Goal: Transaction & Acquisition: Purchase product/service

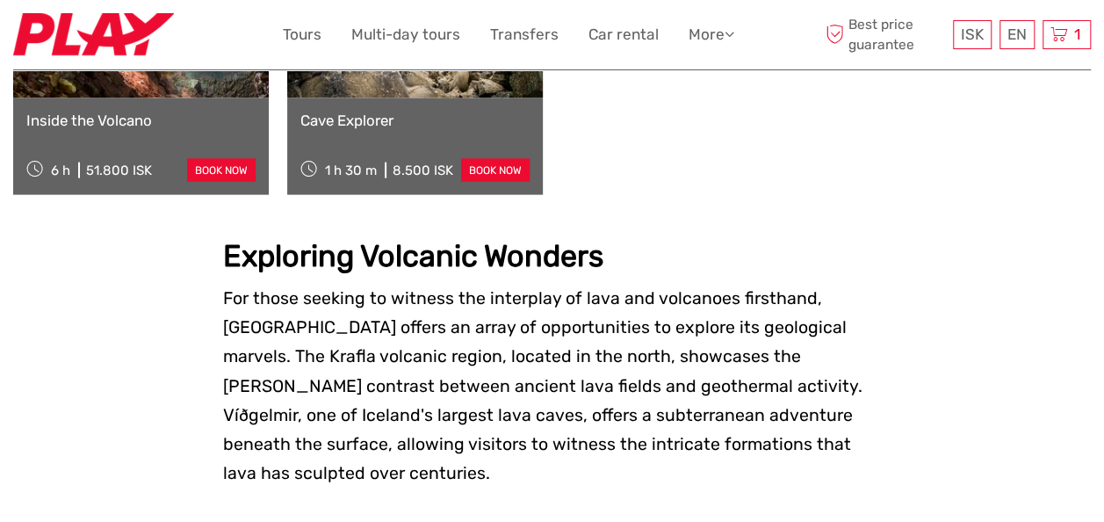
scroll to position [1832, 0]
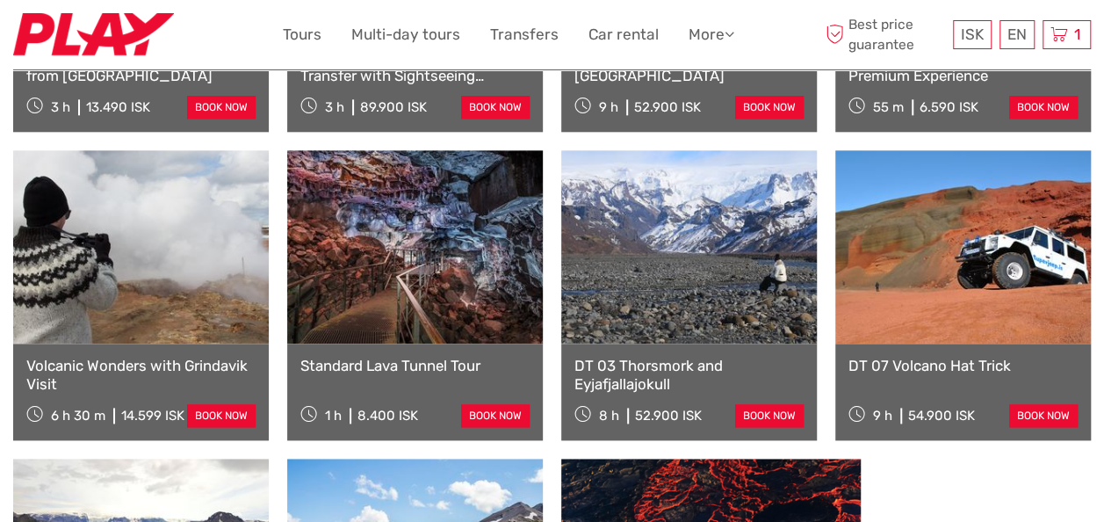
scroll to position [971, 0]
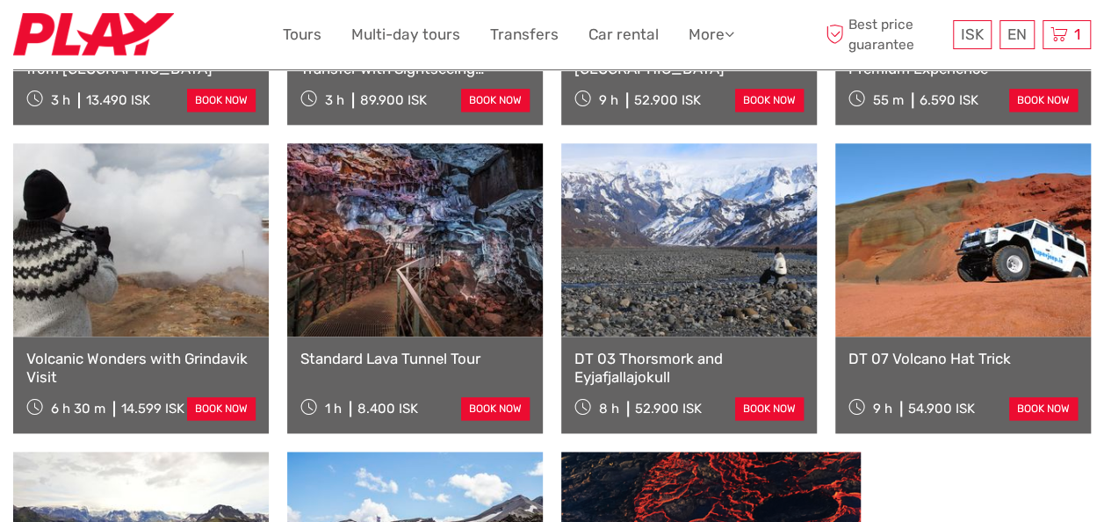
click at [123, 350] on link "Volcanic Wonders with Grindavik Visit" at bounding box center [140, 368] width 229 height 36
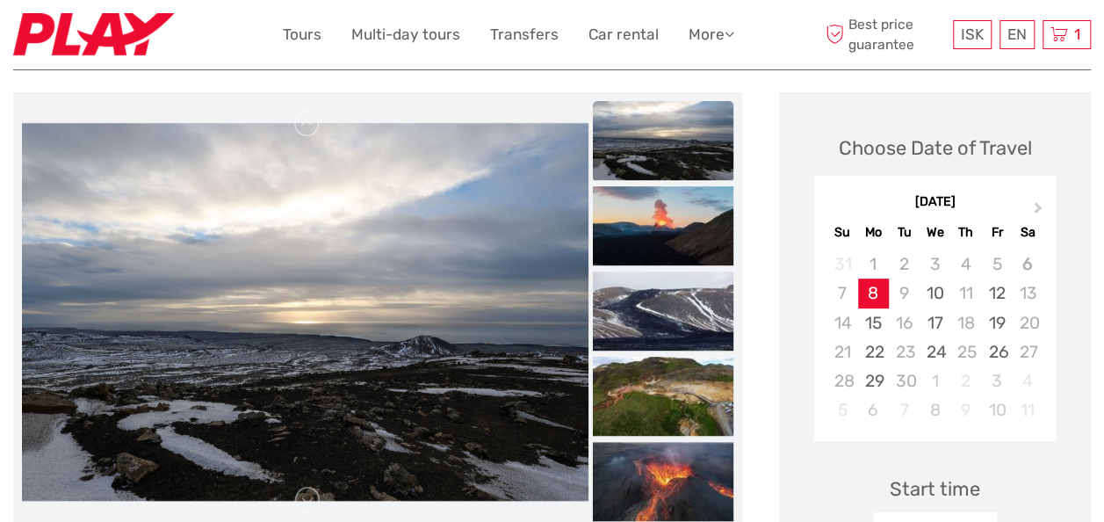
scroll to position [220, 0]
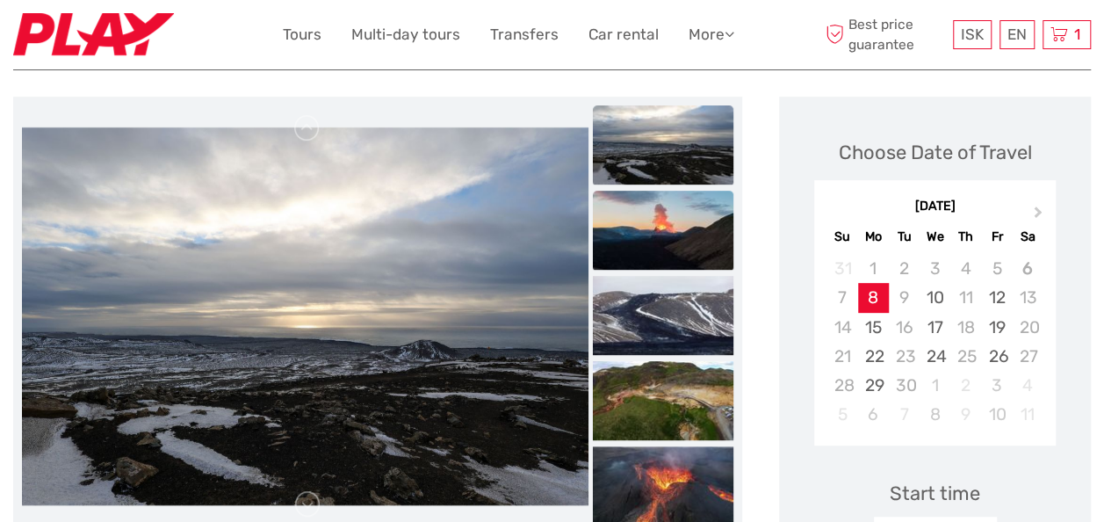
click at [668, 216] on img at bounding box center [663, 230] width 141 height 79
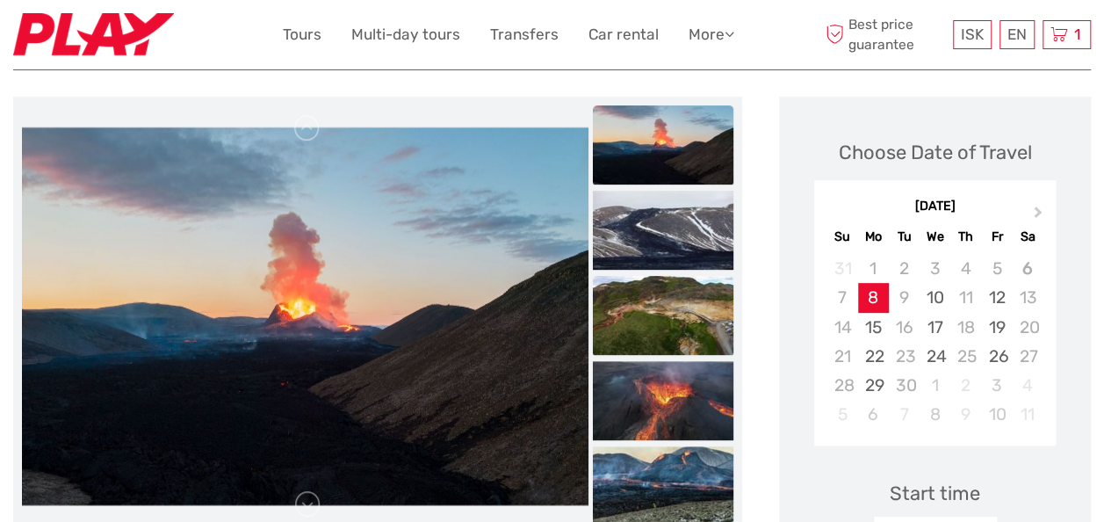
click at [670, 298] on img at bounding box center [663, 315] width 141 height 79
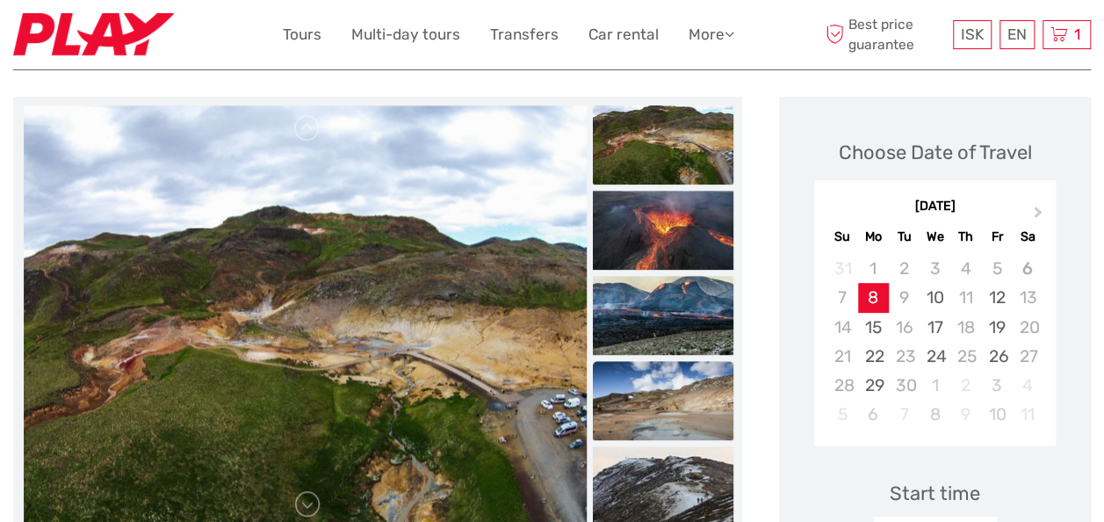
click at [669, 385] on img at bounding box center [663, 400] width 141 height 79
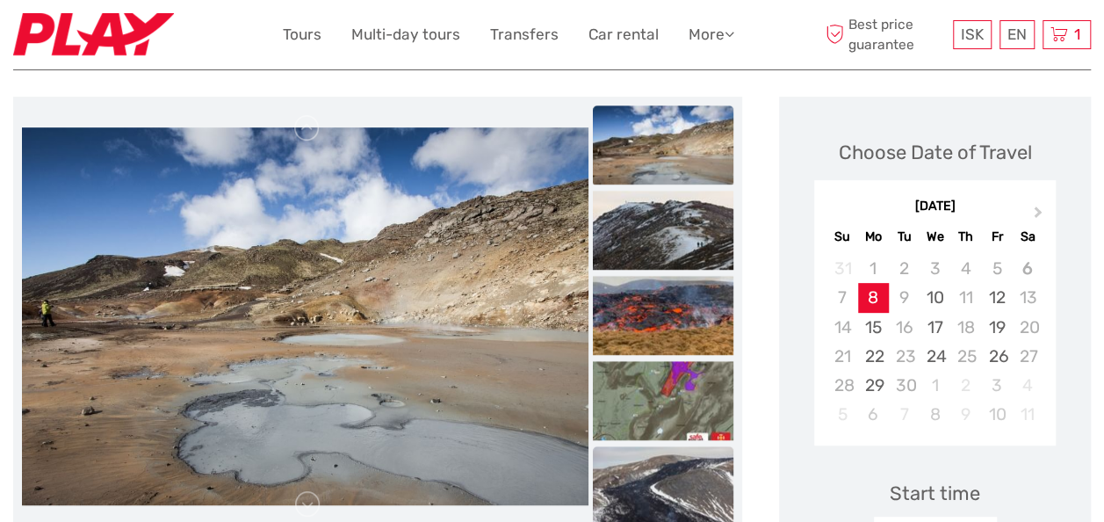
click at [666, 462] on img at bounding box center [663, 485] width 141 height 79
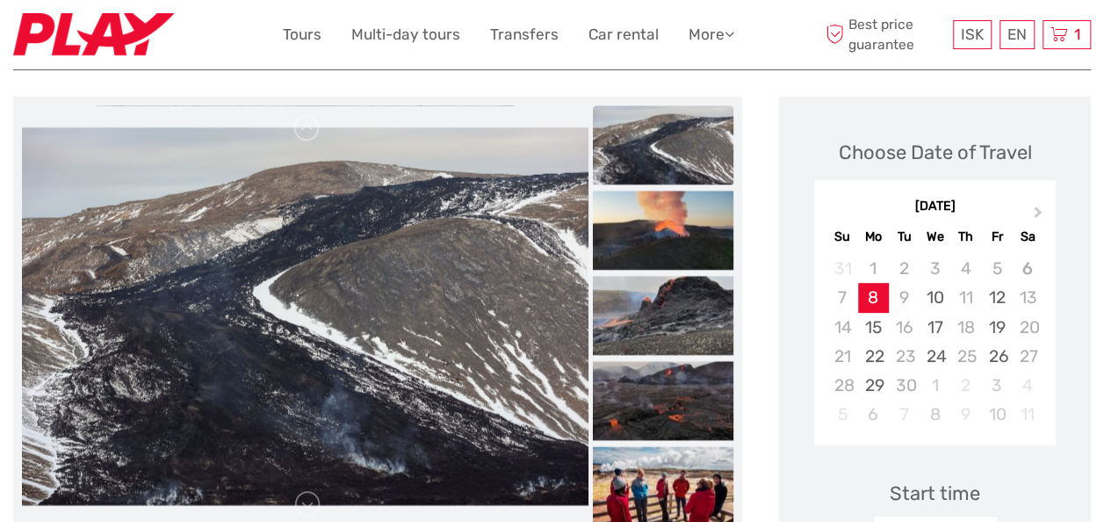
click at [666, 462] on img at bounding box center [663, 485] width 141 height 79
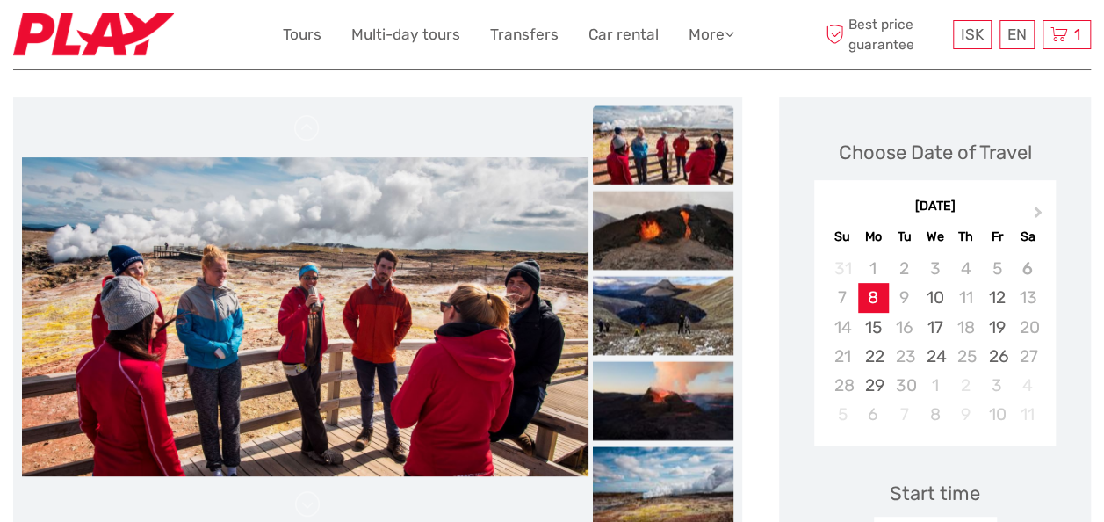
click at [666, 462] on img at bounding box center [663, 485] width 141 height 79
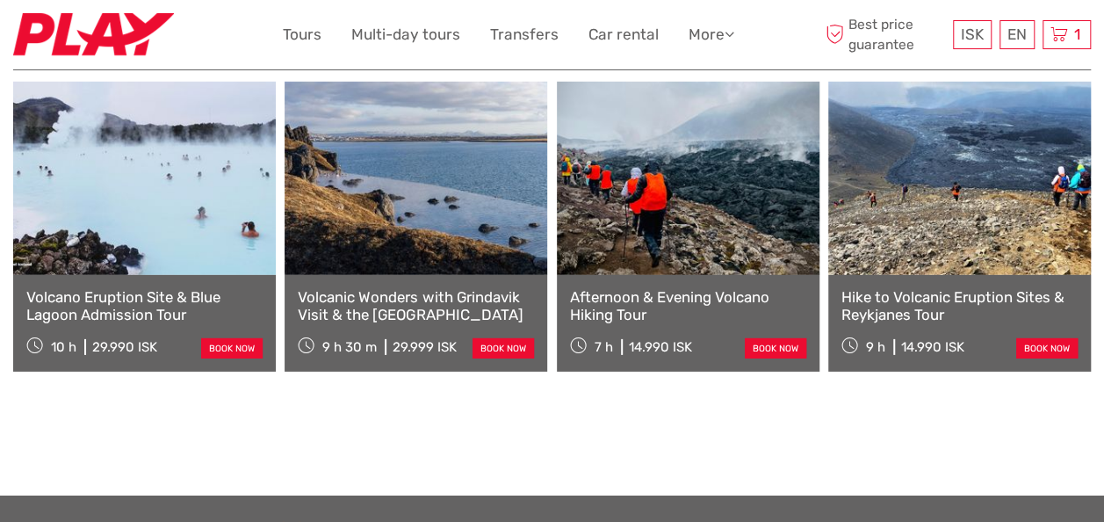
scroll to position [2602, 0]
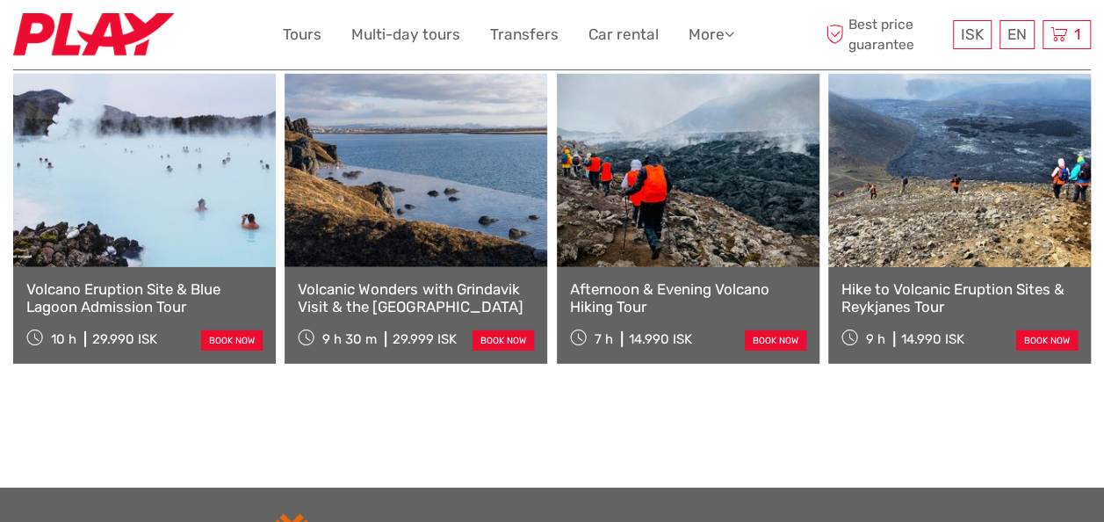
click at [931, 280] on link "Hike to Volcanic Eruption Sites & Reykjanes Tour" at bounding box center [959, 298] width 236 height 36
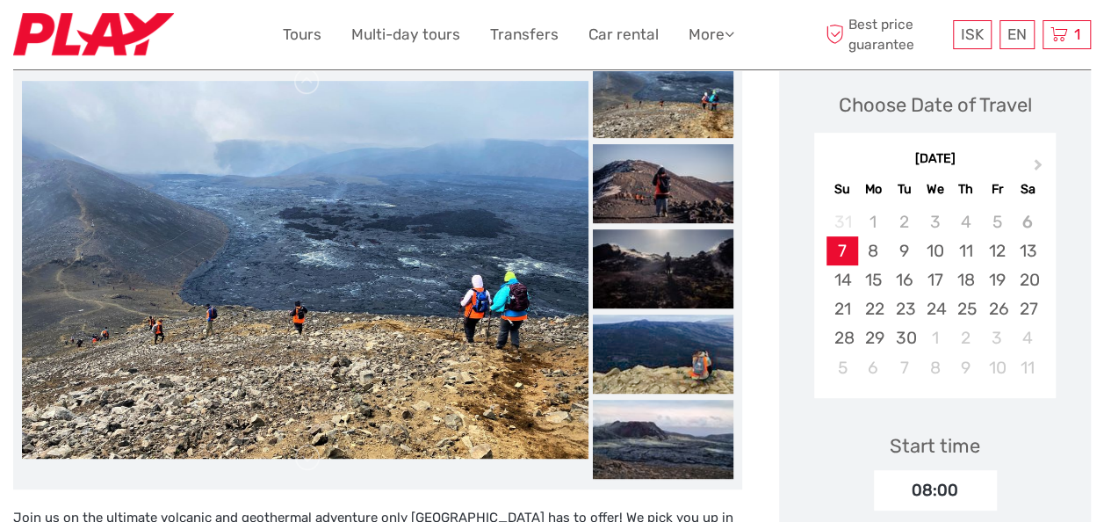
scroll to position [249, 0]
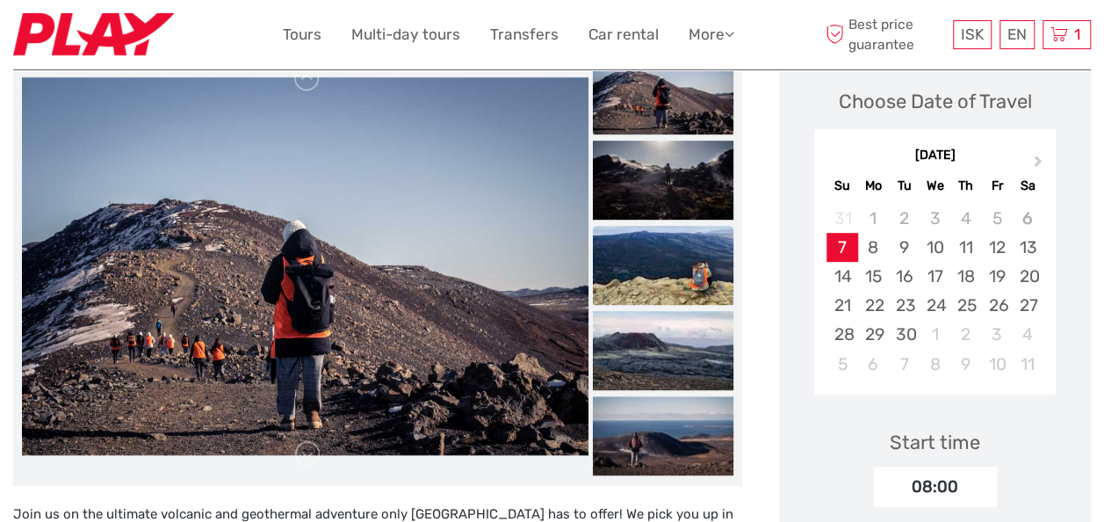
click at [662, 265] on img at bounding box center [663, 265] width 141 height 79
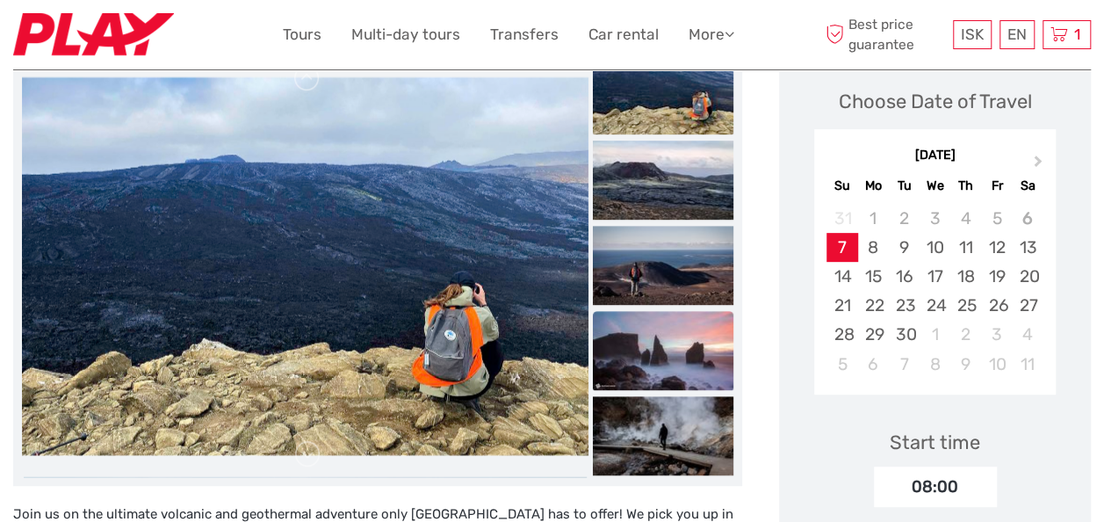
click at [669, 330] on img at bounding box center [663, 350] width 141 height 79
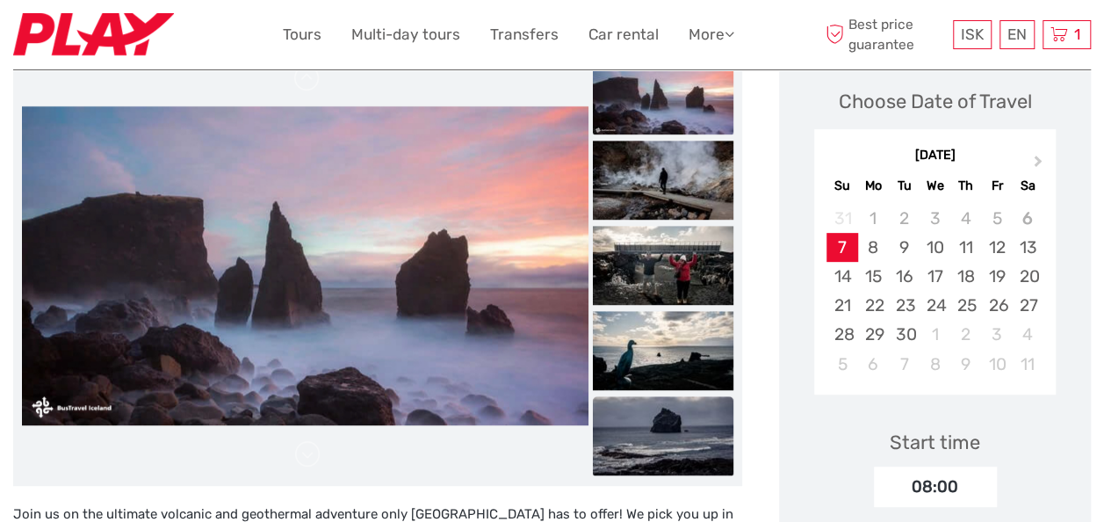
click at [676, 409] on img at bounding box center [663, 435] width 141 height 79
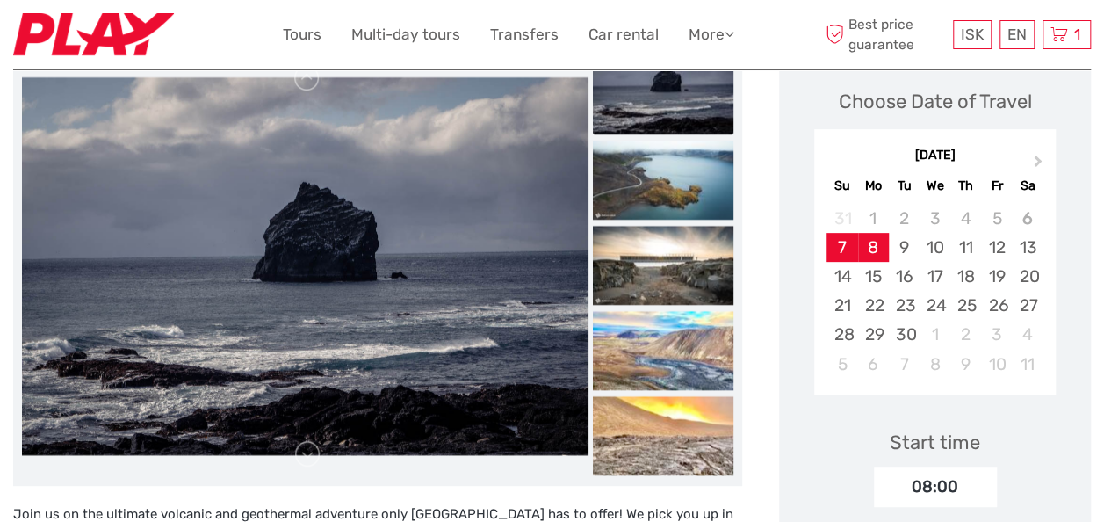
click at [875, 248] on div "8" at bounding box center [873, 247] width 31 height 29
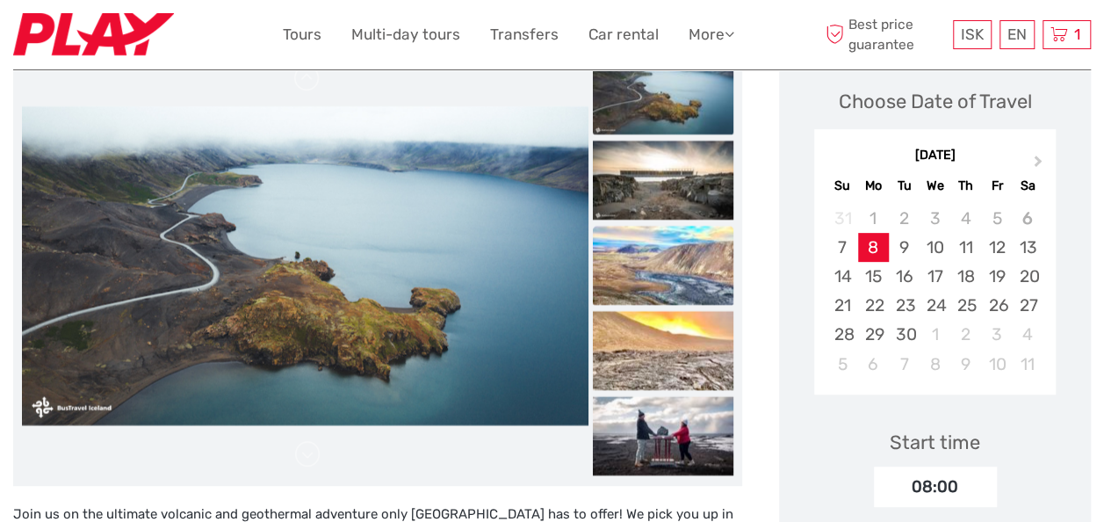
click at [679, 278] on img at bounding box center [663, 265] width 141 height 79
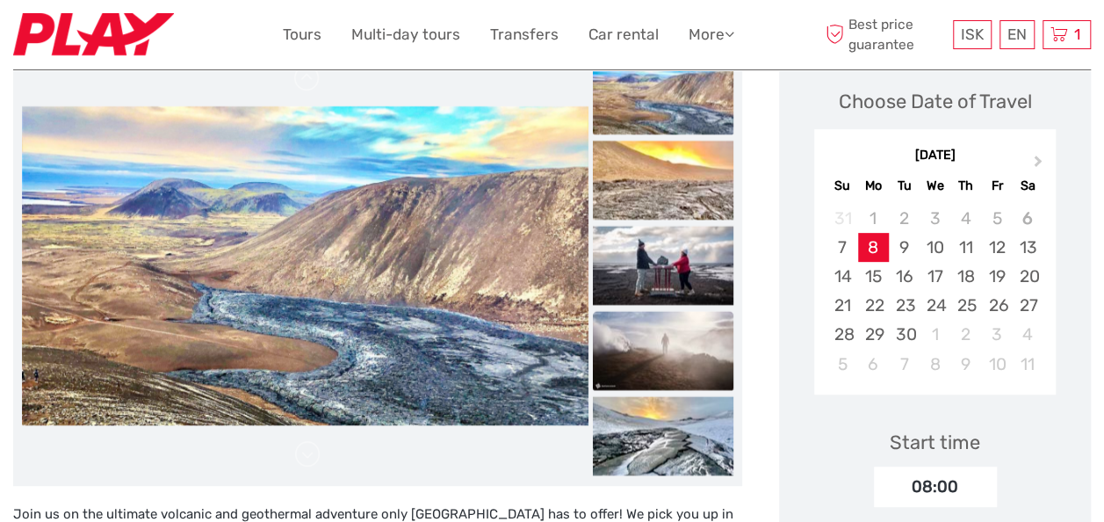
click at [677, 341] on img at bounding box center [663, 350] width 141 height 79
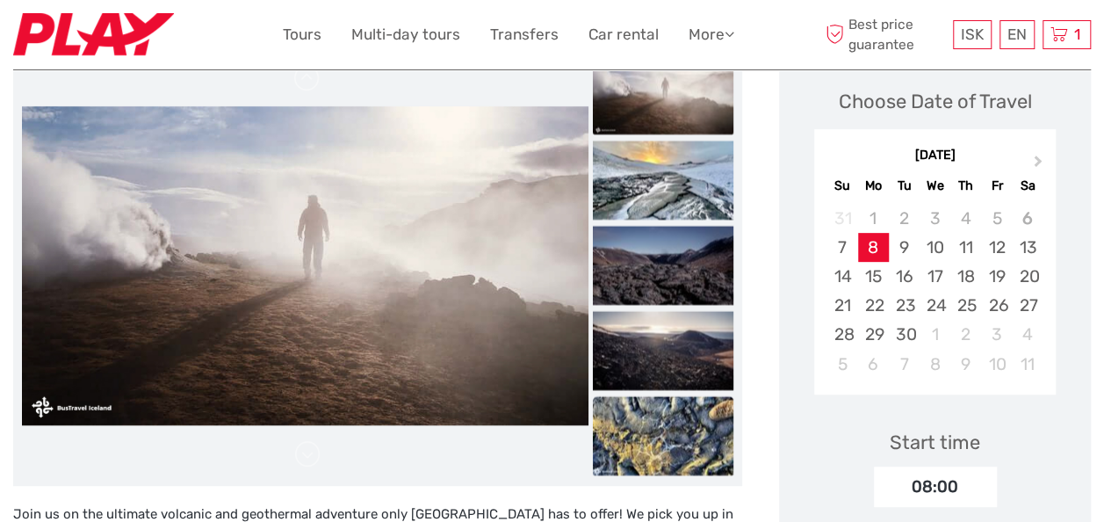
click at [676, 406] on img at bounding box center [663, 435] width 141 height 79
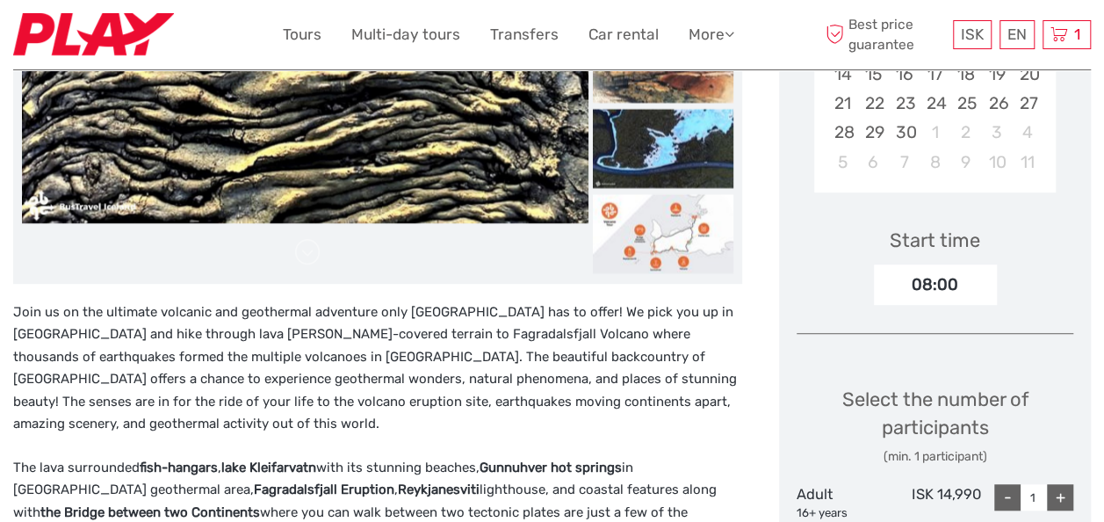
scroll to position [441, 0]
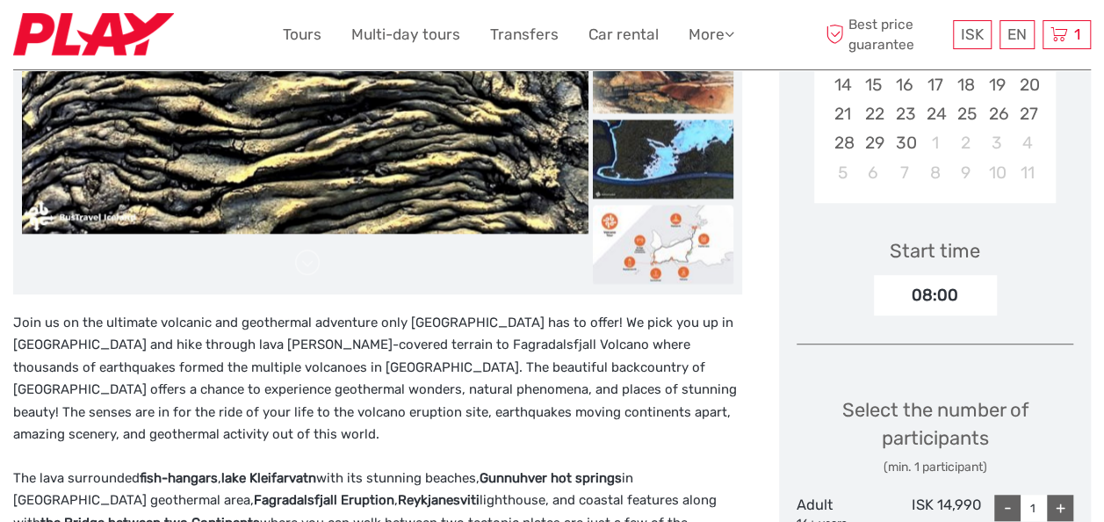
click at [662, 251] on img at bounding box center [663, 244] width 141 height 79
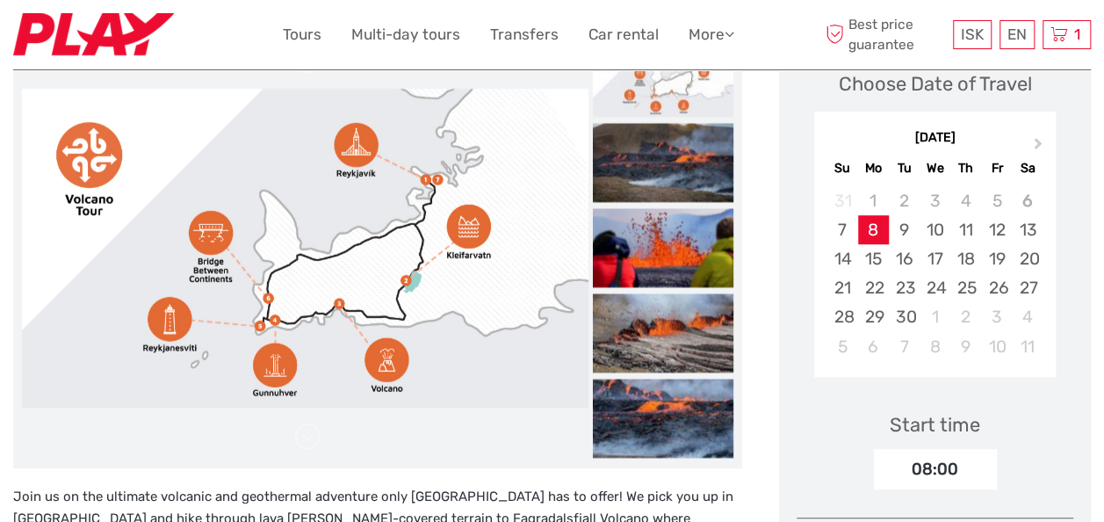
scroll to position [264, 0]
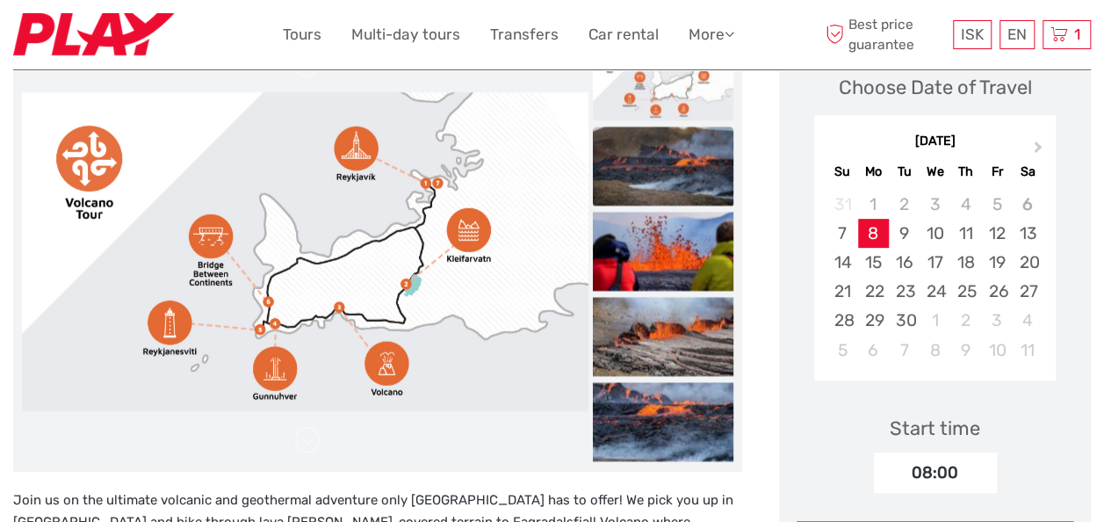
click at [663, 176] on img at bounding box center [663, 165] width 141 height 79
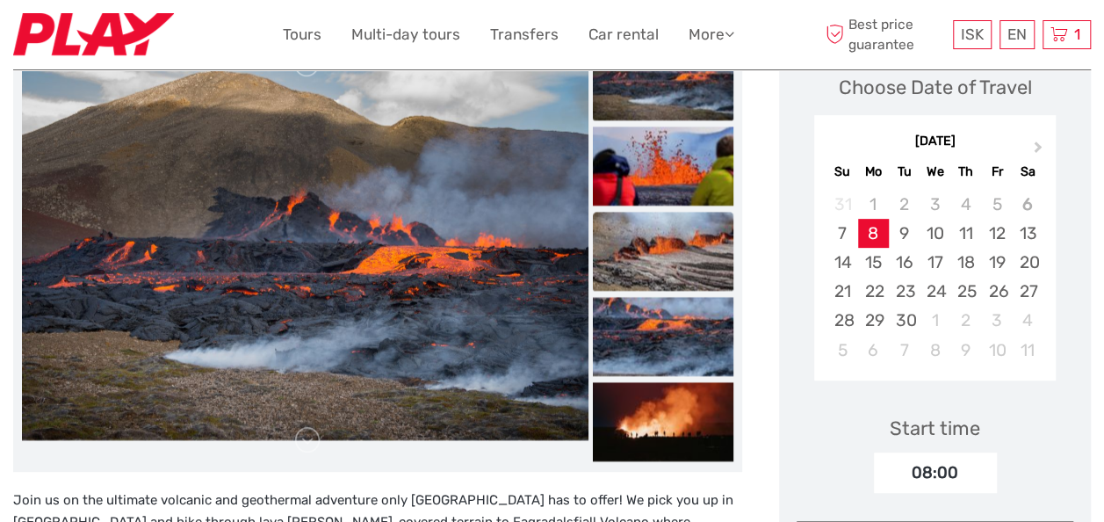
click at [683, 229] on img at bounding box center [663, 251] width 141 height 79
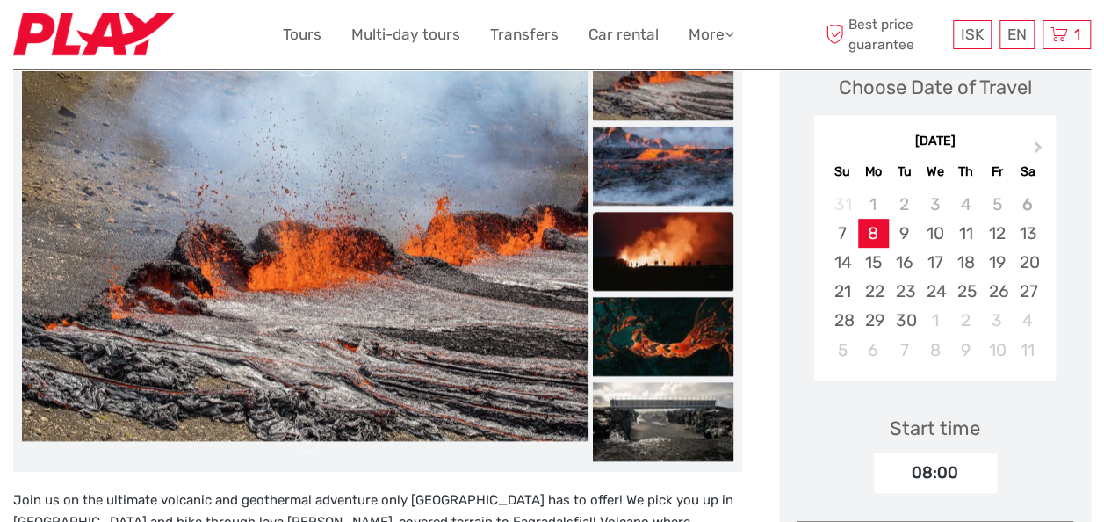
click at [678, 265] on img at bounding box center [663, 251] width 141 height 79
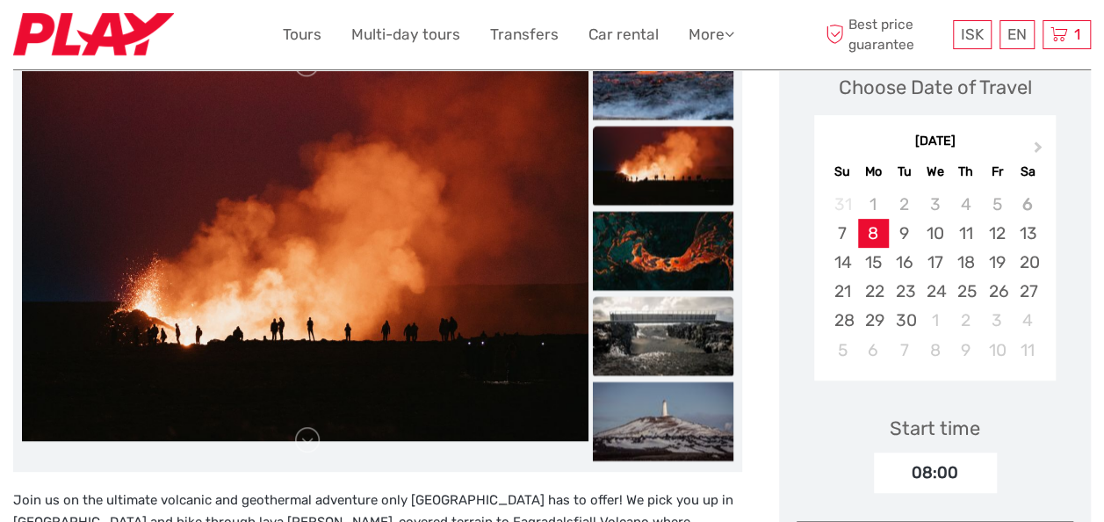
click at [680, 318] on img at bounding box center [663, 335] width 141 height 79
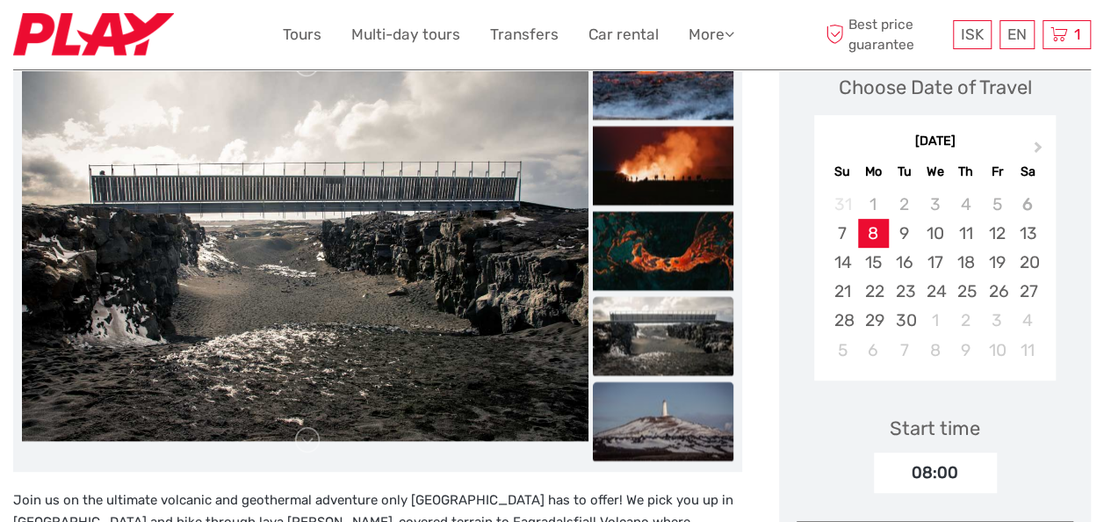
click at [681, 401] on img at bounding box center [663, 420] width 141 height 79
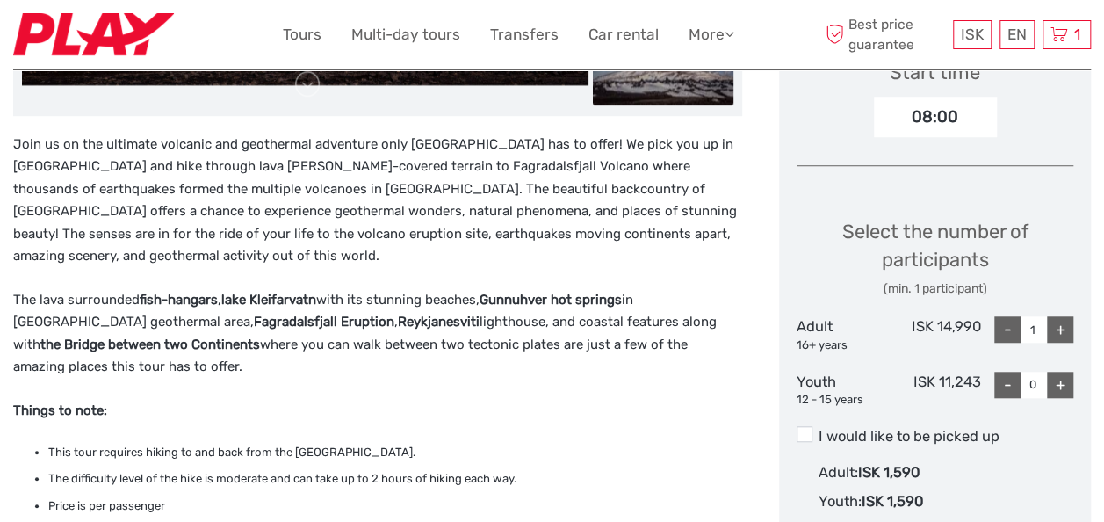
scroll to position [612, 0]
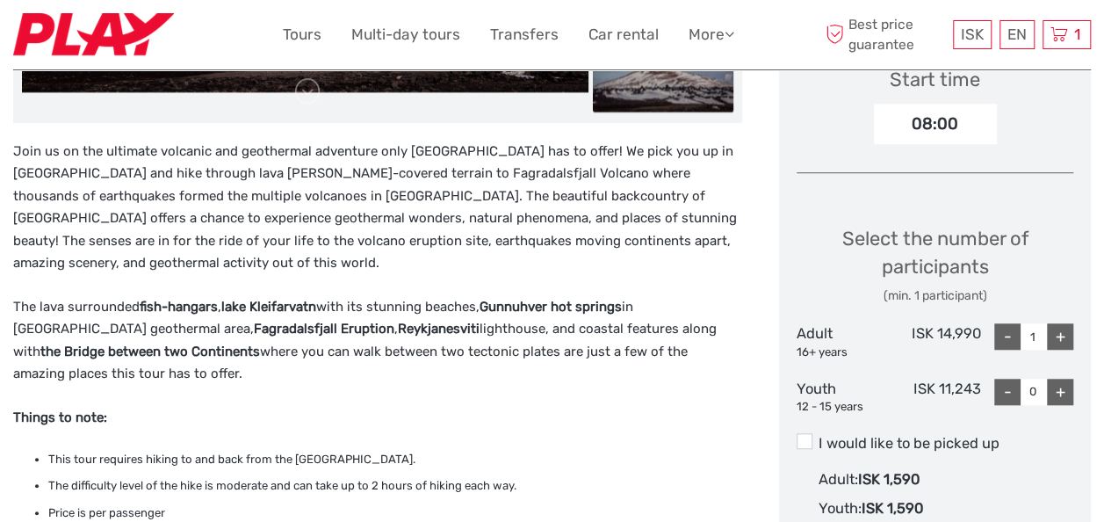
click at [1071, 362] on div "Select the number of participants (min. 1 participant) Adult 16+ years ISK 14,9…" at bounding box center [935, 312] width 277 height 223
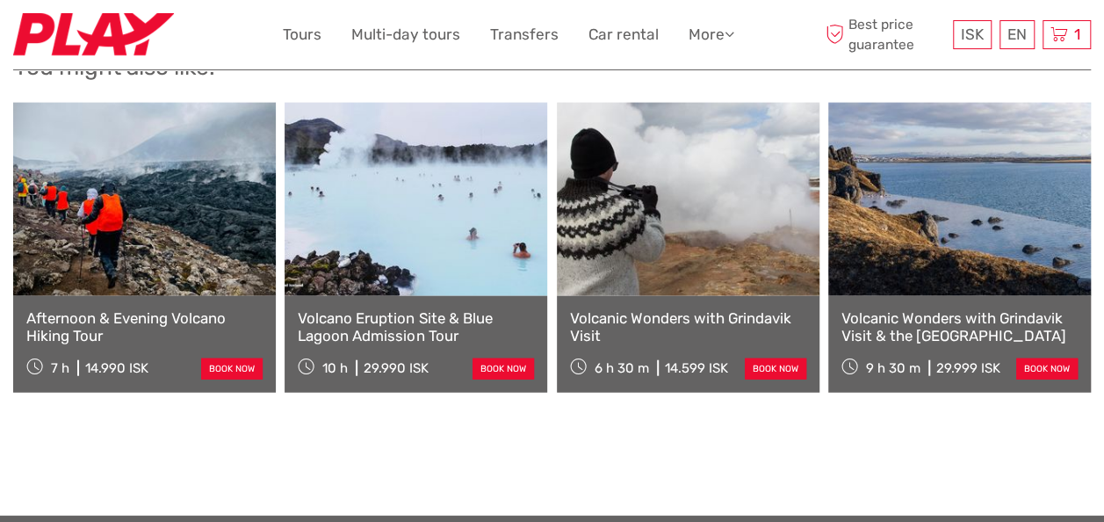
scroll to position [1944, 0]
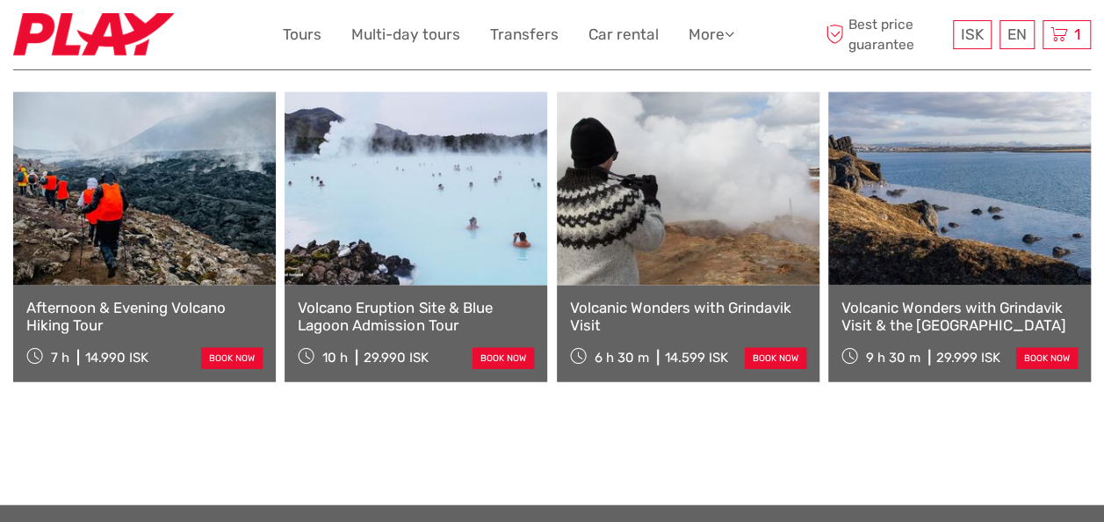
click at [117, 306] on link "Afternoon & Evening Volcano Hiking Tour" at bounding box center [144, 317] width 236 height 36
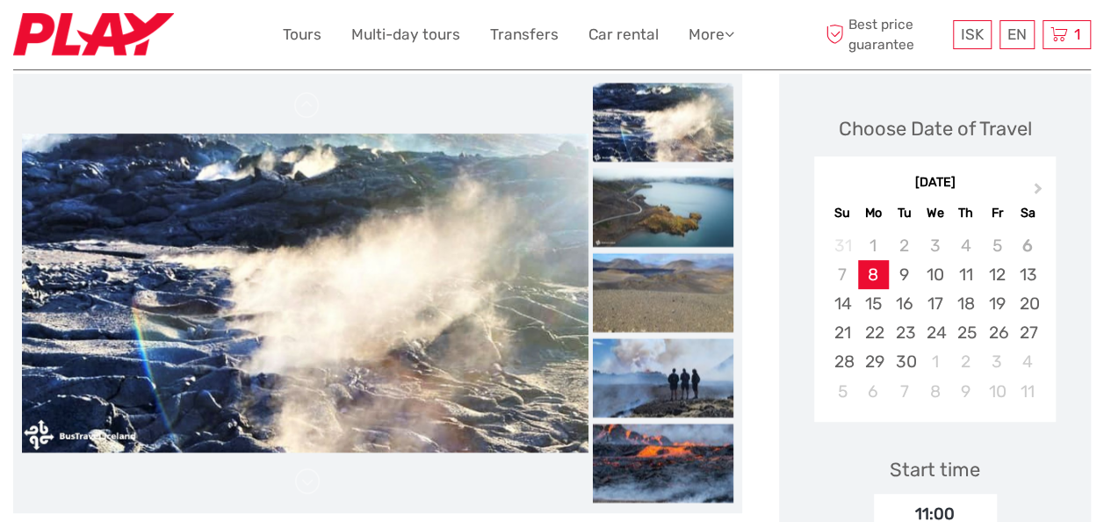
scroll to position [216, 0]
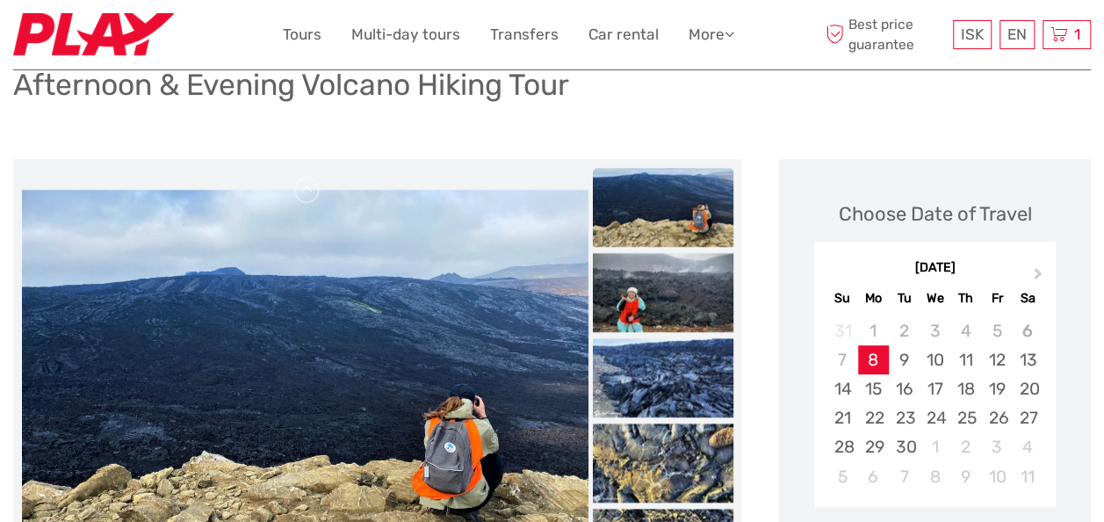
scroll to position [0, 0]
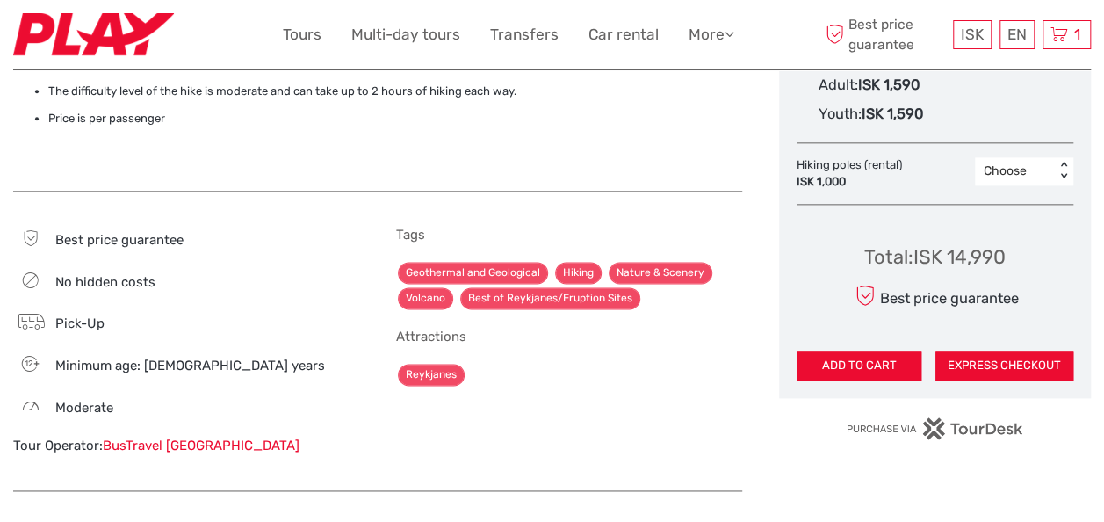
scroll to position [1043, 0]
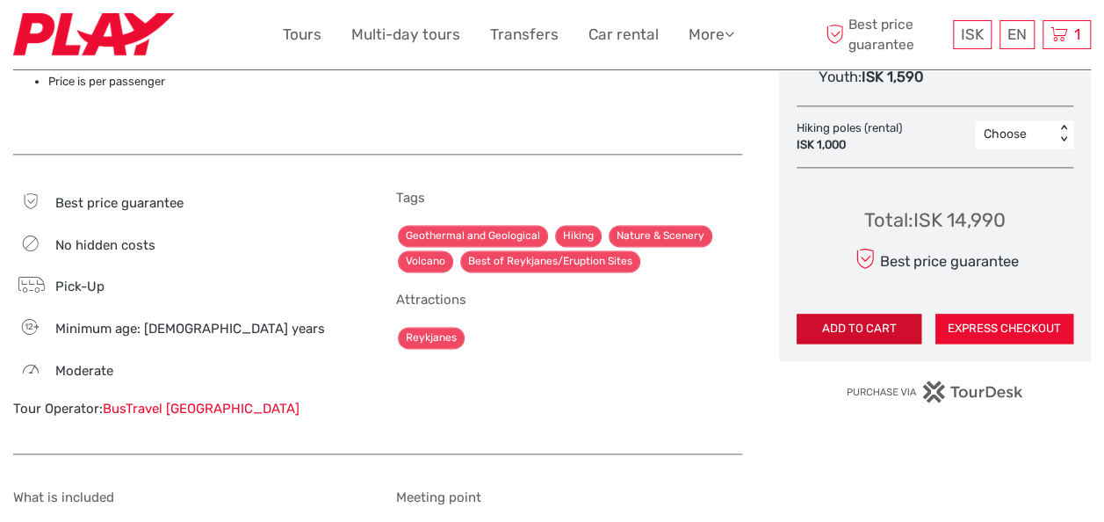
click at [881, 325] on button "ADD TO CART" at bounding box center [859, 329] width 125 height 30
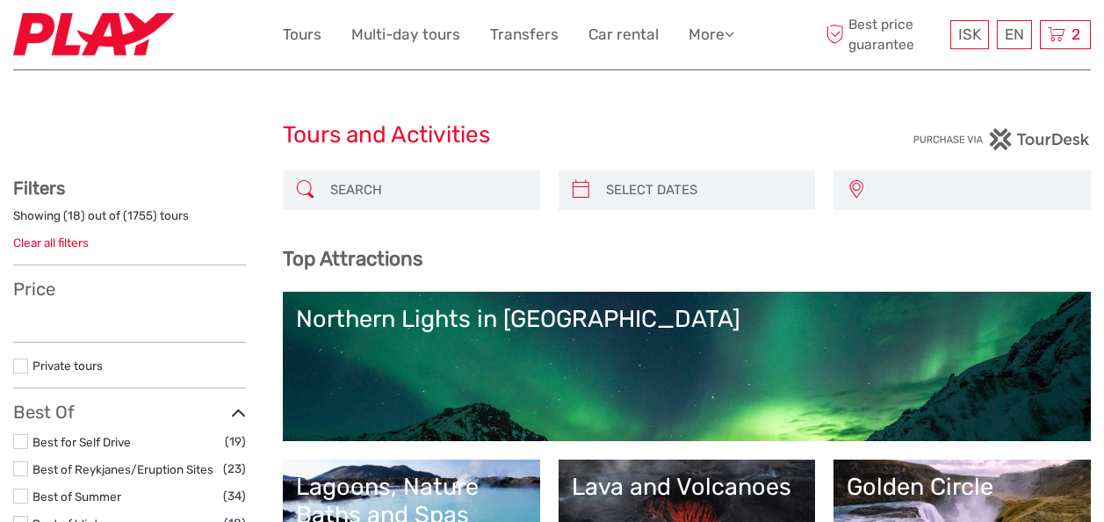
select select
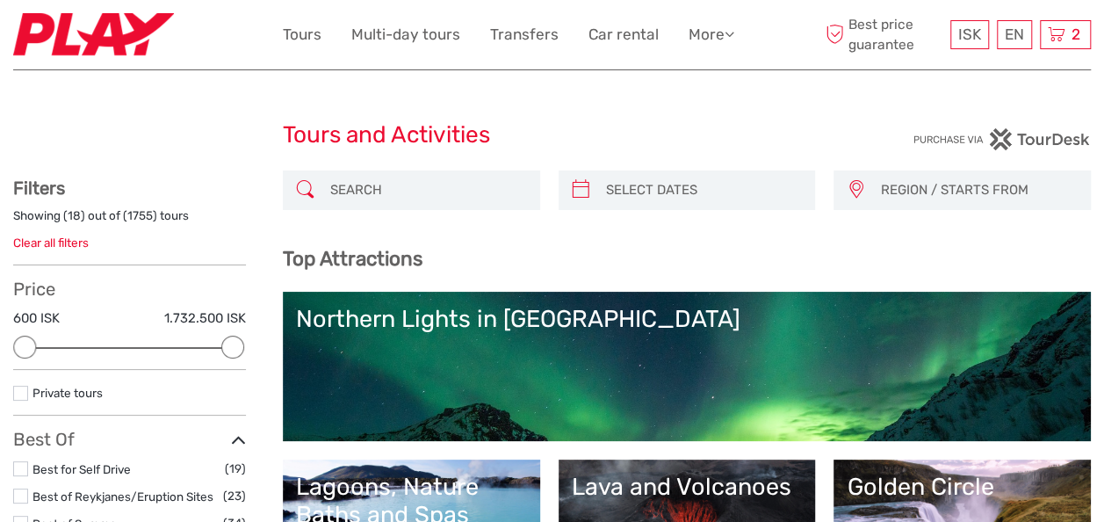
click at [19, 495] on label at bounding box center [20, 495] width 15 height 15
click at [0, 0] on input "checkbox" at bounding box center [0, 0] width 0 height 0
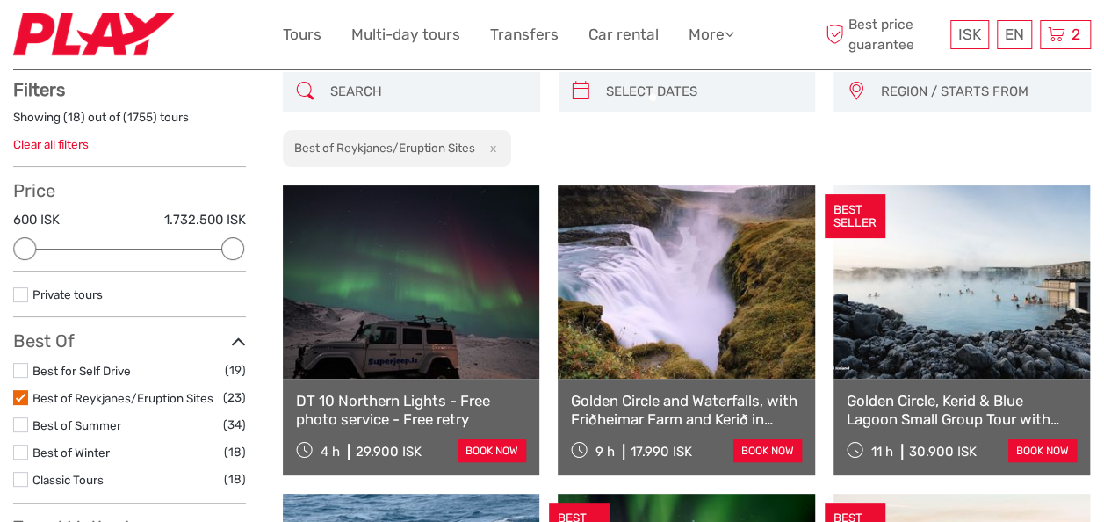
scroll to position [99, 0]
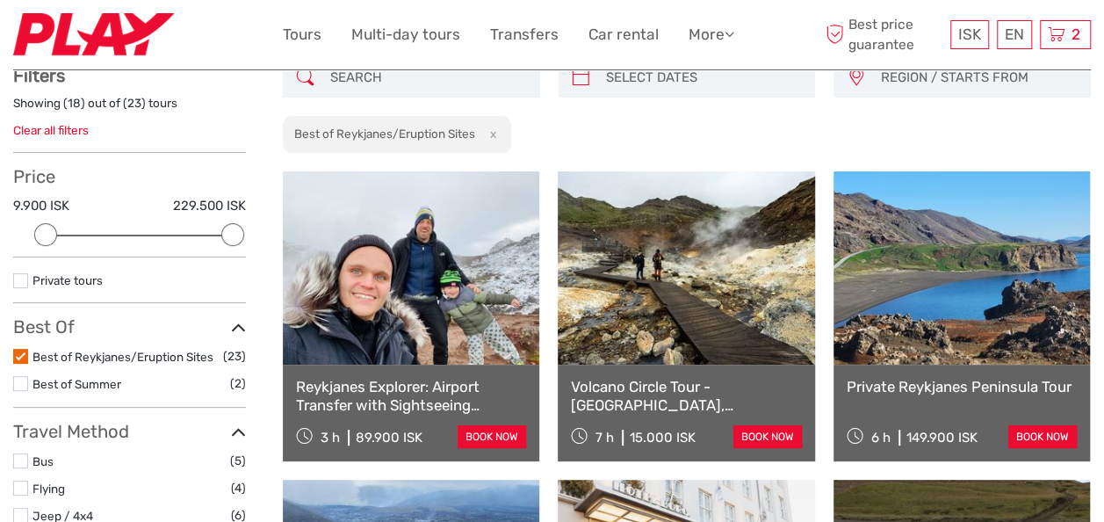
scroll to position [109, 0]
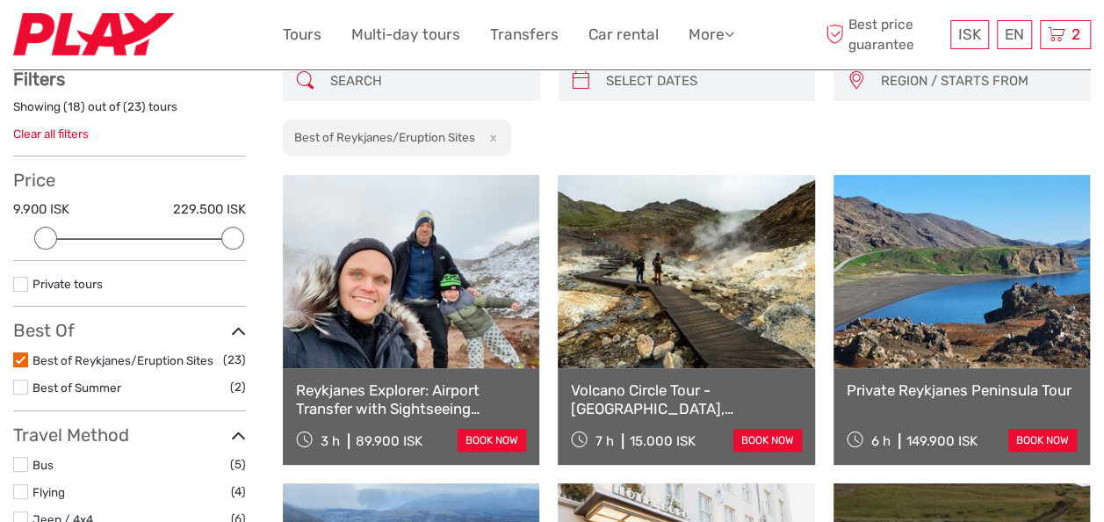
click at [382, 391] on link "Reykjanes Explorer: Airport Transfer with Sightseeing Adventure" at bounding box center [411, 399] width 230 height 36
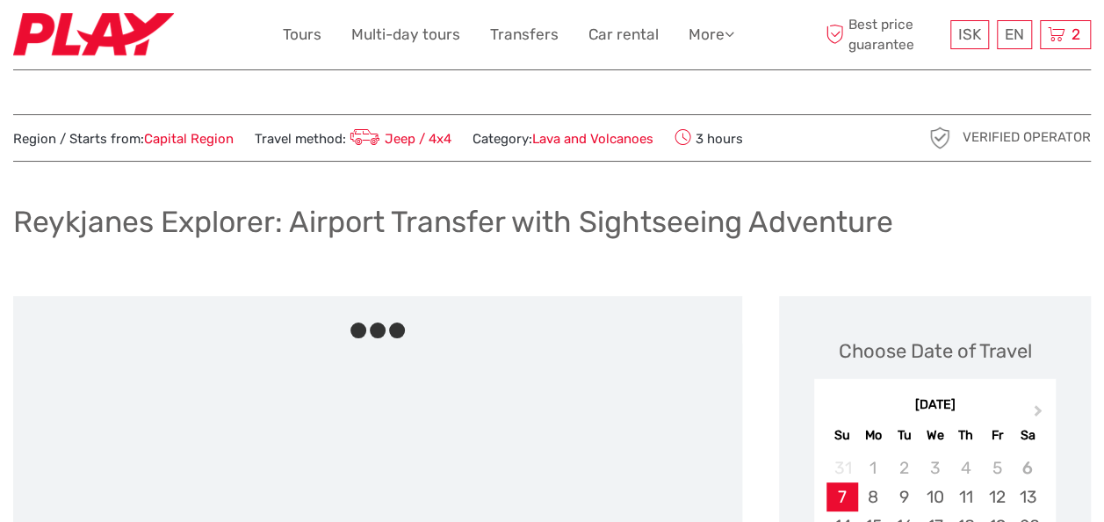
click at [382, 391] on ul at bounding box center [377, 506] width 711 height 309
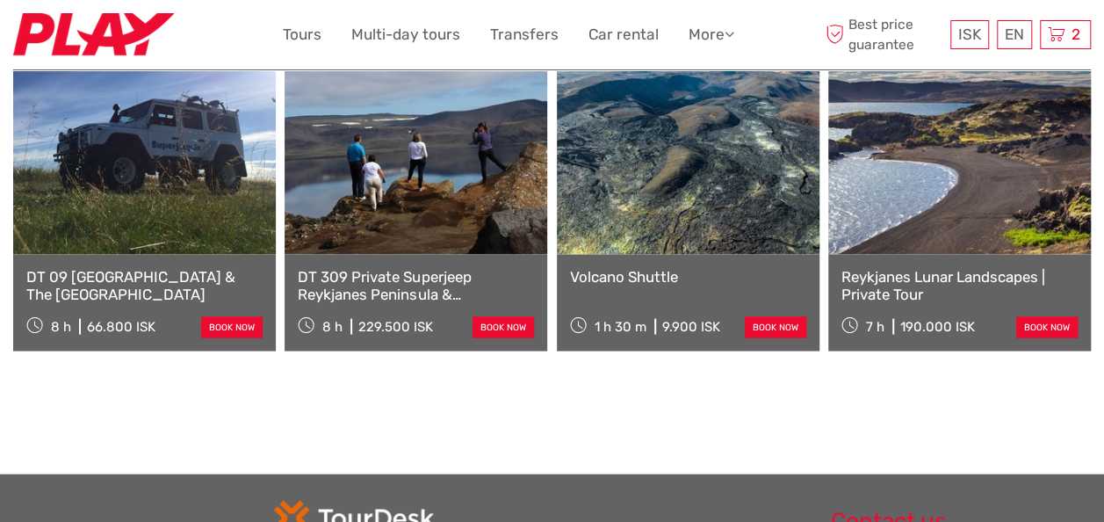
scroll to position [1568, 0]
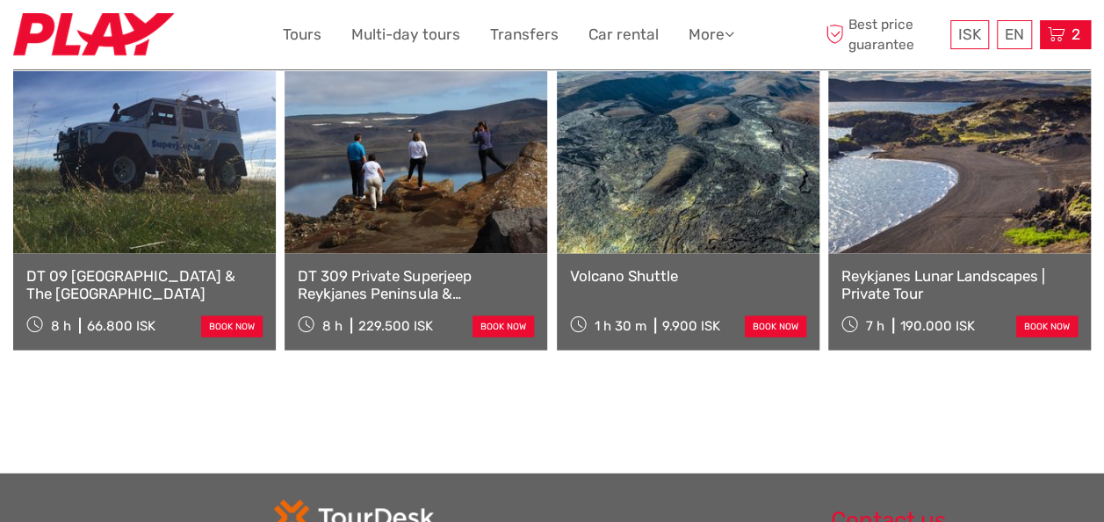
click at [1068, 32] on div "2 Items Golden Circle and Waterfalls, with Friðheimar Farm and Kerið in small g…" at bounding box center [1065, 34] width 51 height 29
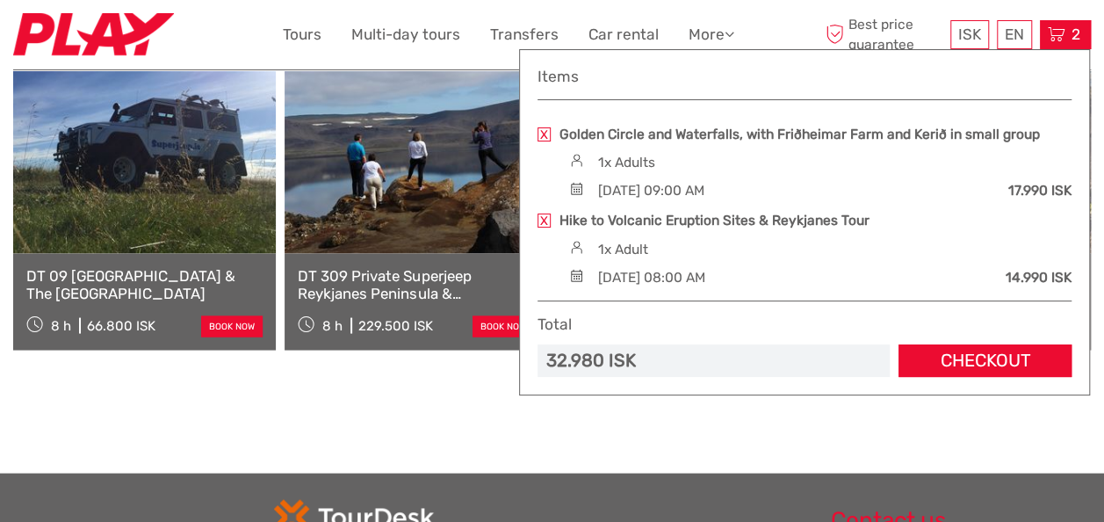
click at [542, 132] on link at bounding box center [544, 134] width 13 height 14
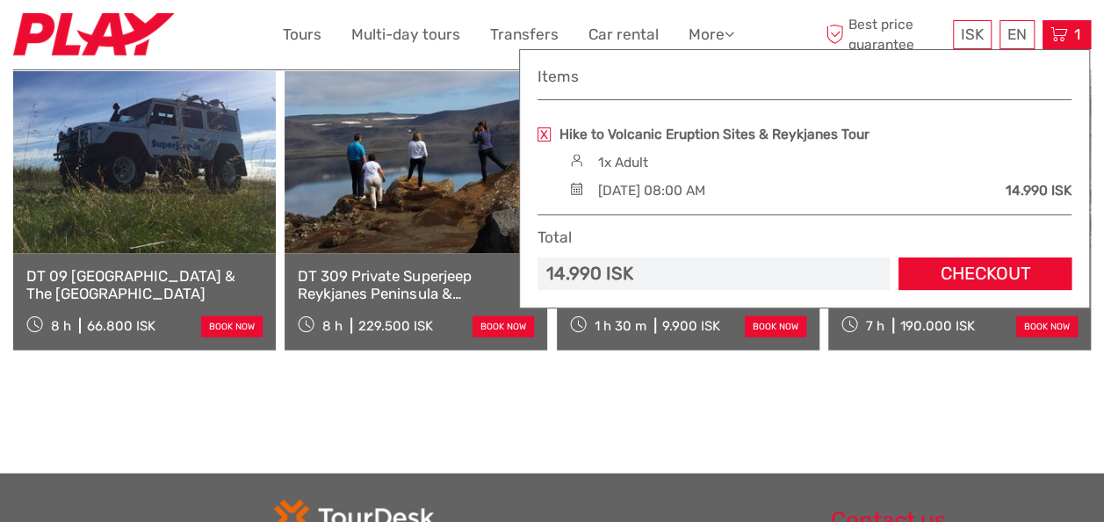
click at [542, 132] on link at bounding box center [544, 134] width 13 height 14
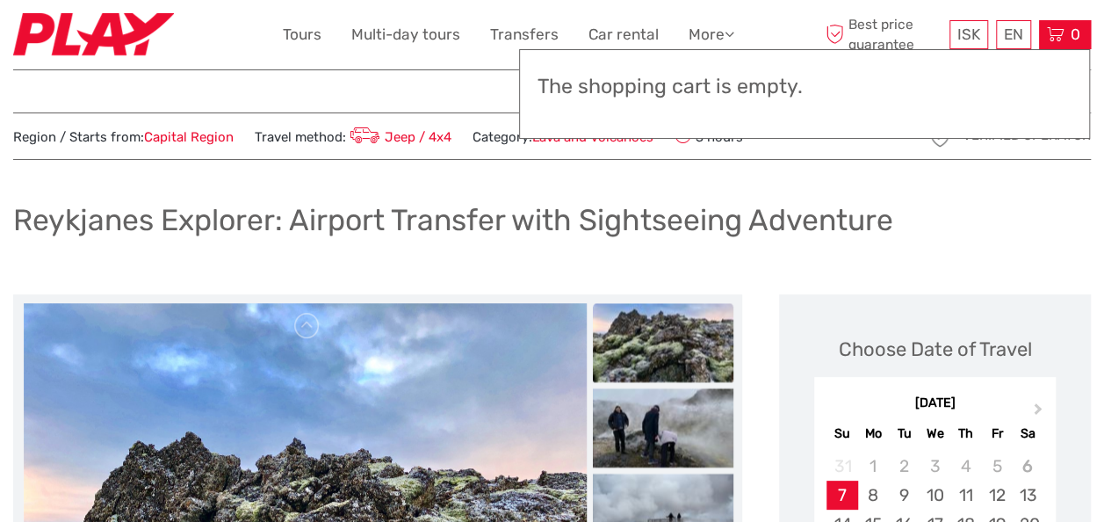
scroll to position [0, 0]
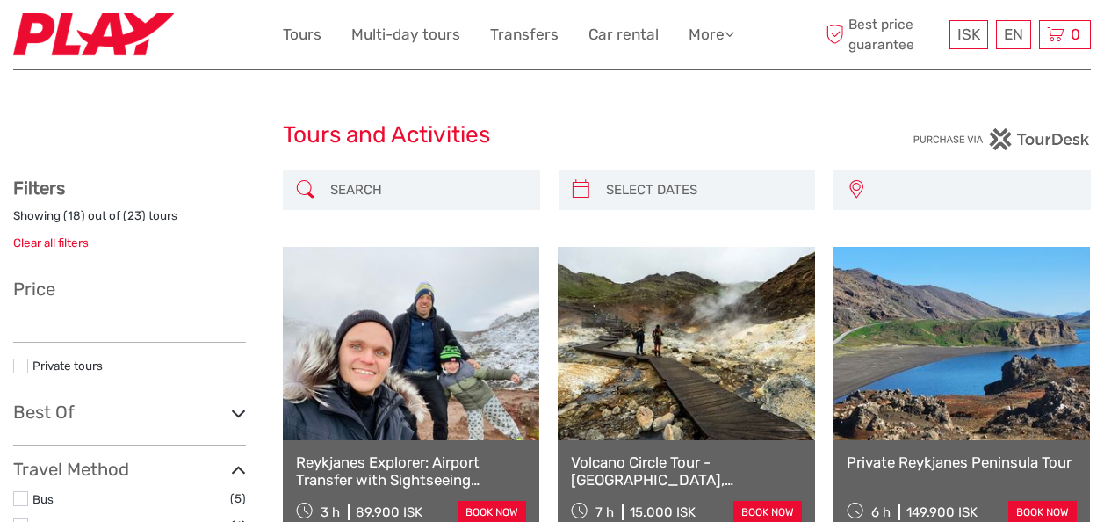
select select
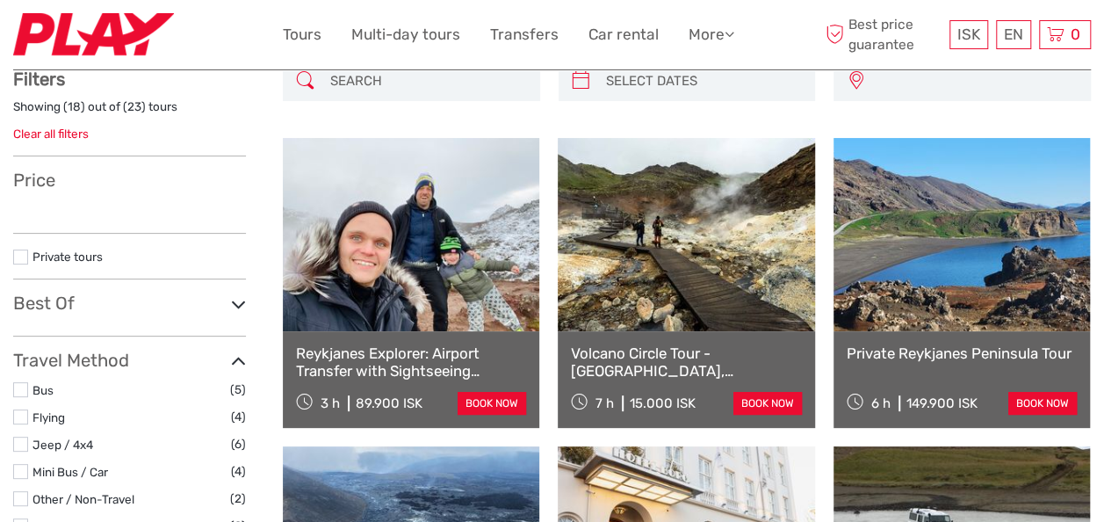
select select
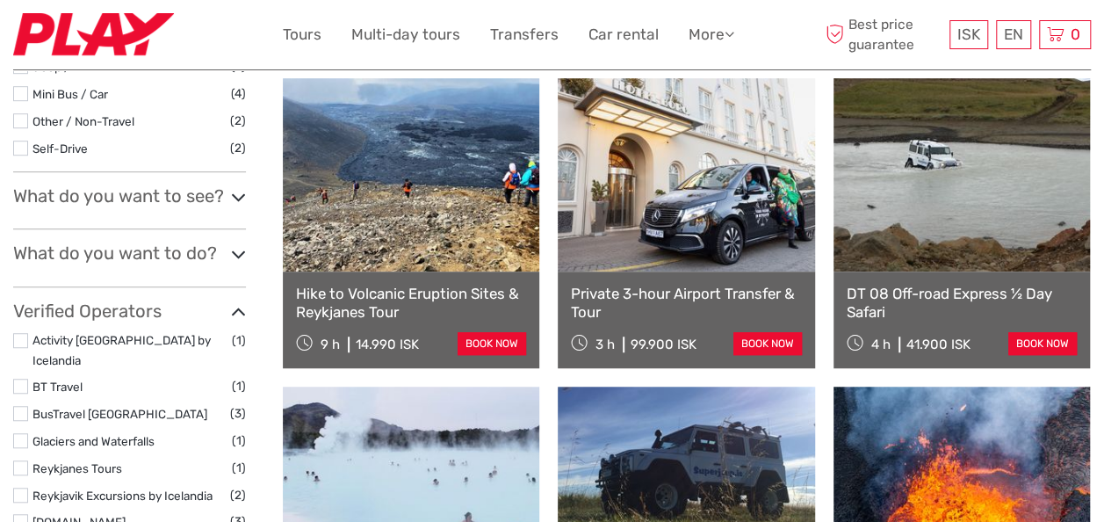
scroll to position [632, 0]
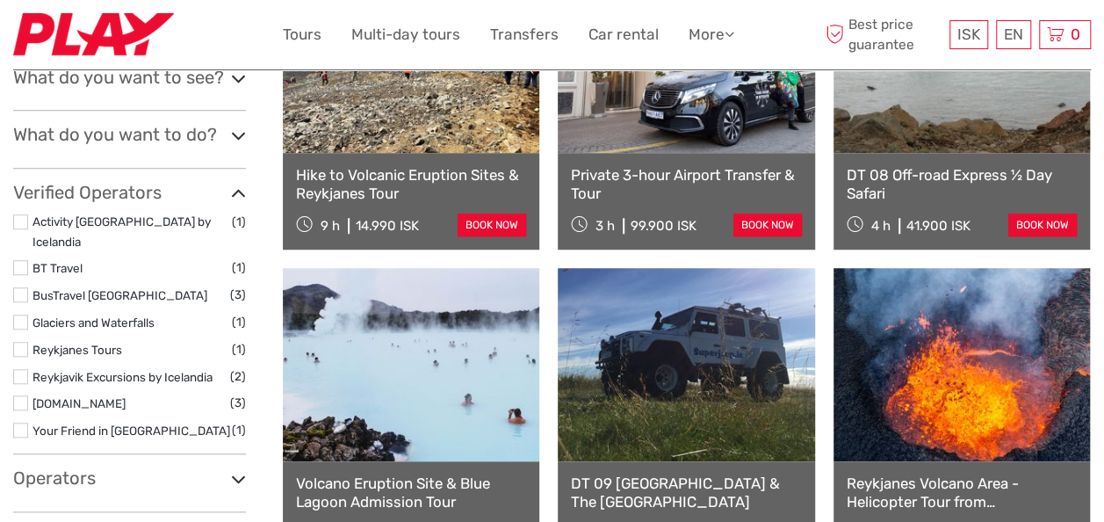
click at [394, 165] on div "Hike to Volcanic Eruption Sites & Reykjanes Tour 9 h 14.990 ISK book now" at bounding box center [411, 201] width 256 height 97
click at [380, 176] on link "Hike to Volcanic Eruption Sites & Reykjanes Tour" at bounding box center [411, 184] width 230 height 36
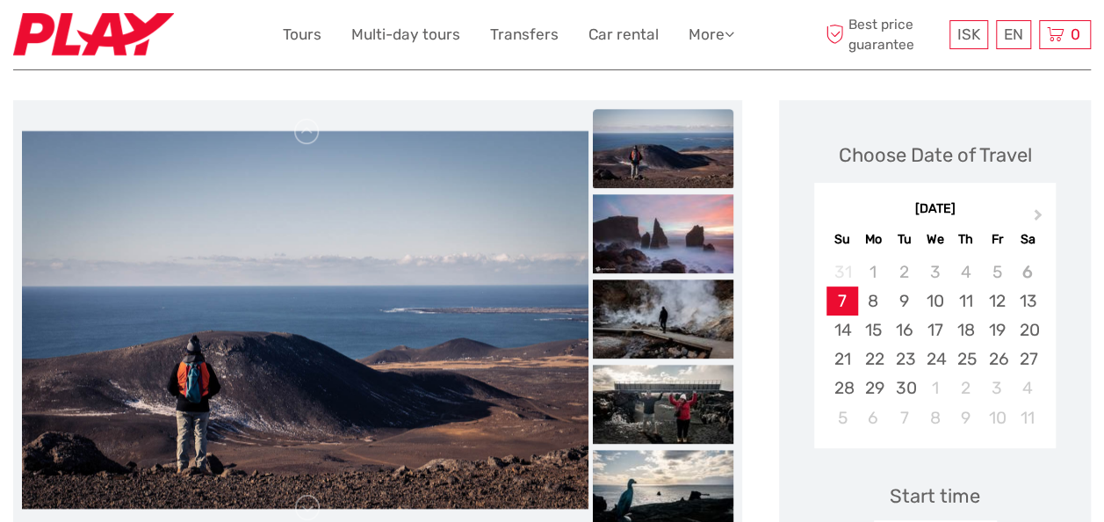
scroll to position [176, 0]
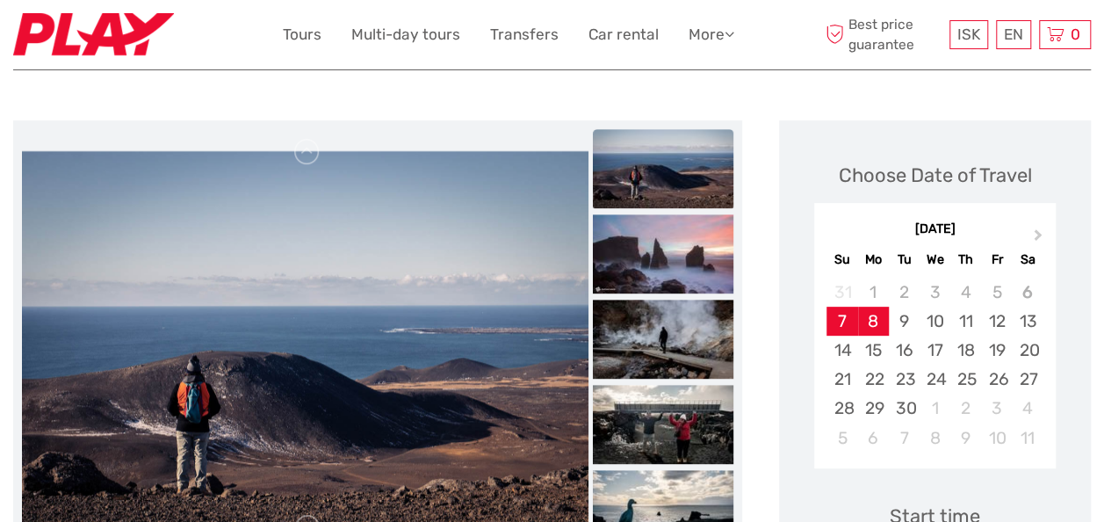
click at [878, 314] on div "8" at bounding box center [873, 321] width 31 height 29
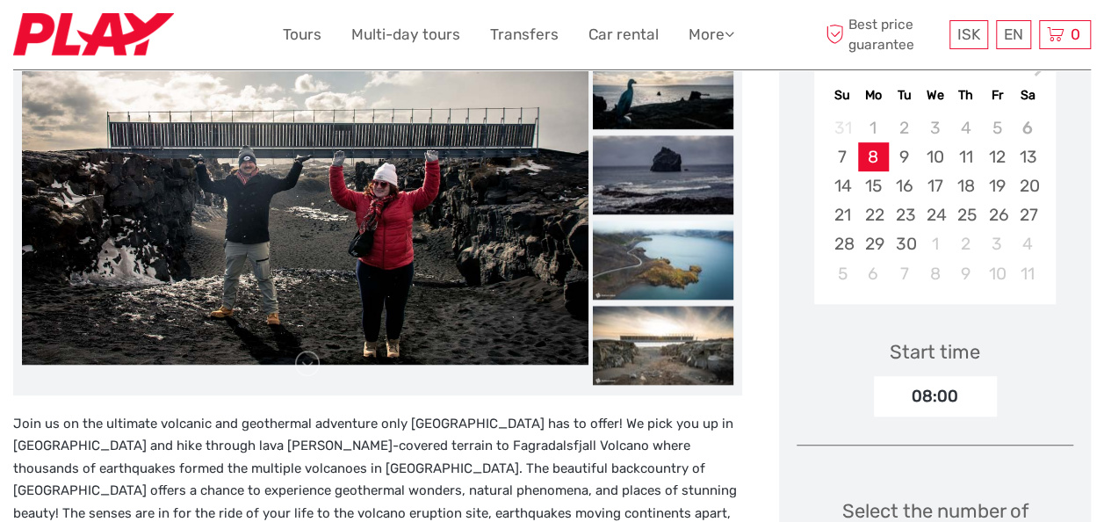
scroll to position [299, 0]
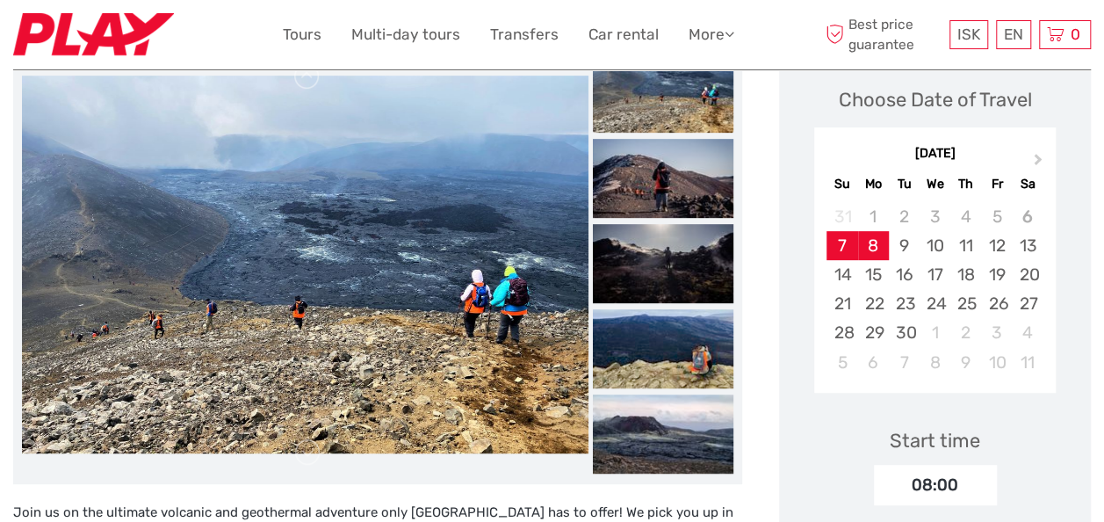
click at [873, 244] on div "8" at bounding box center [873, 245] width 31 height 29
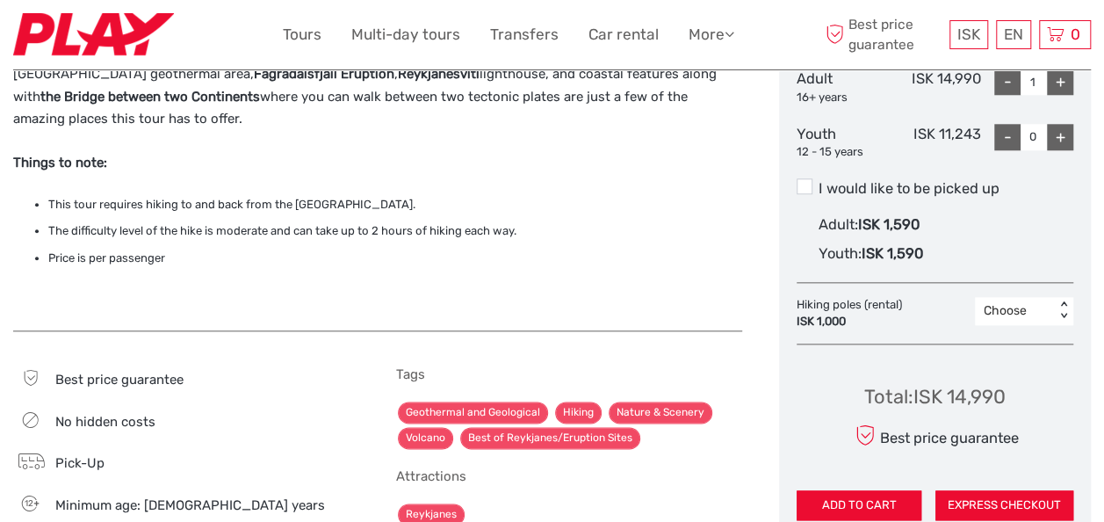
scroll to position [870, 0]
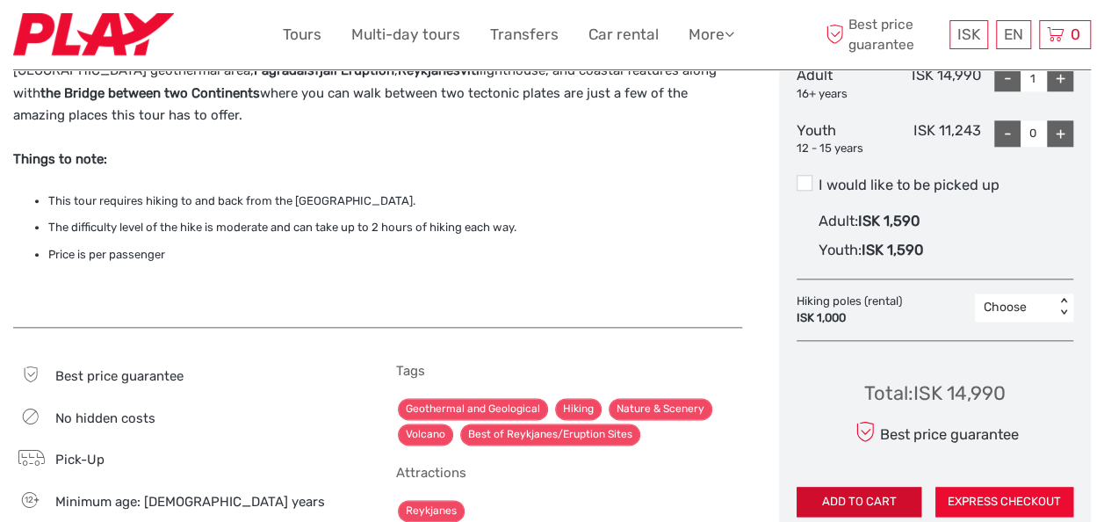
click at [892, 502] on button "ADD TO CART" at bounding box center [859, 502] width 125 height 30
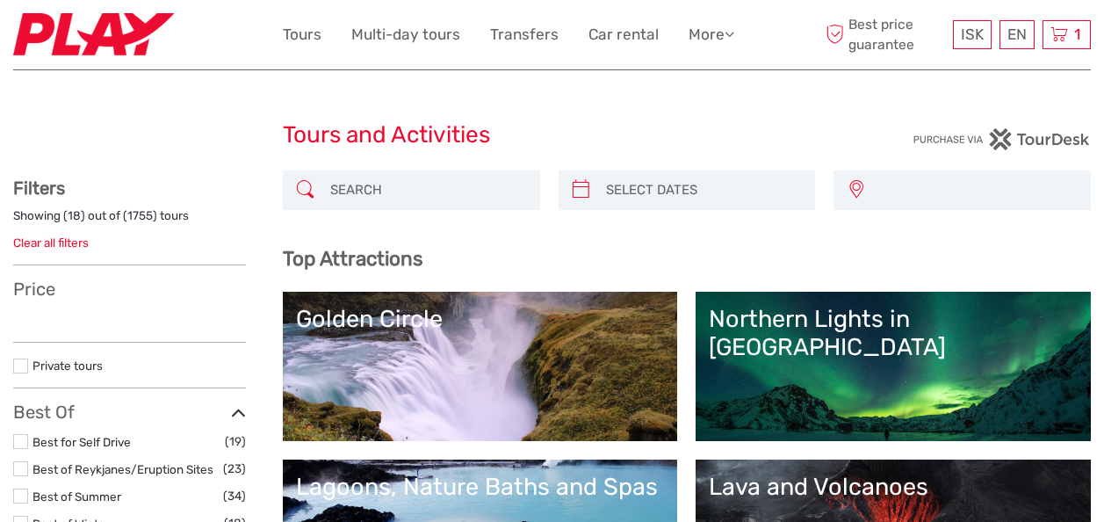
select select
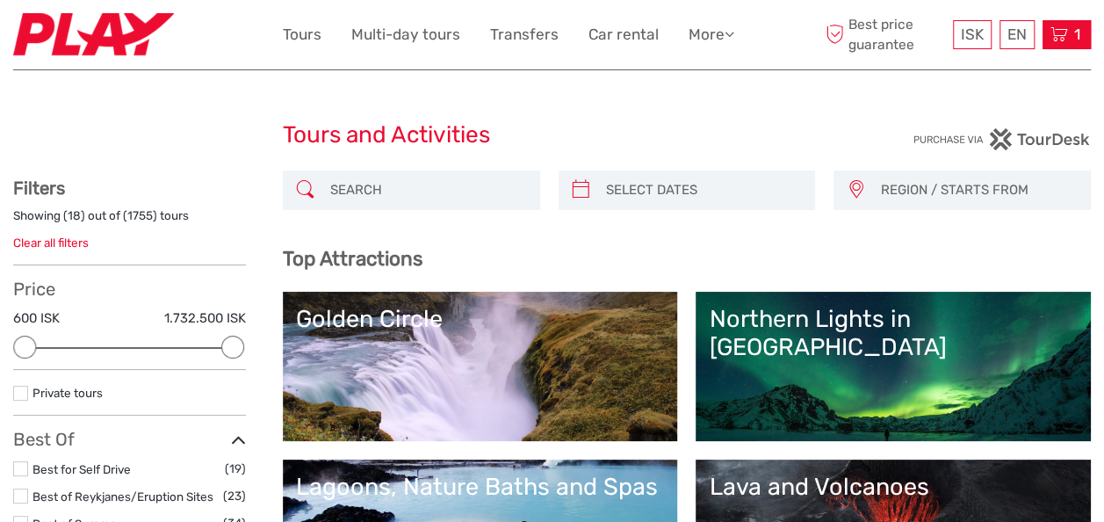
click at [1063, 26] on icon at bounding box center [1060, 35] width 18 height 22
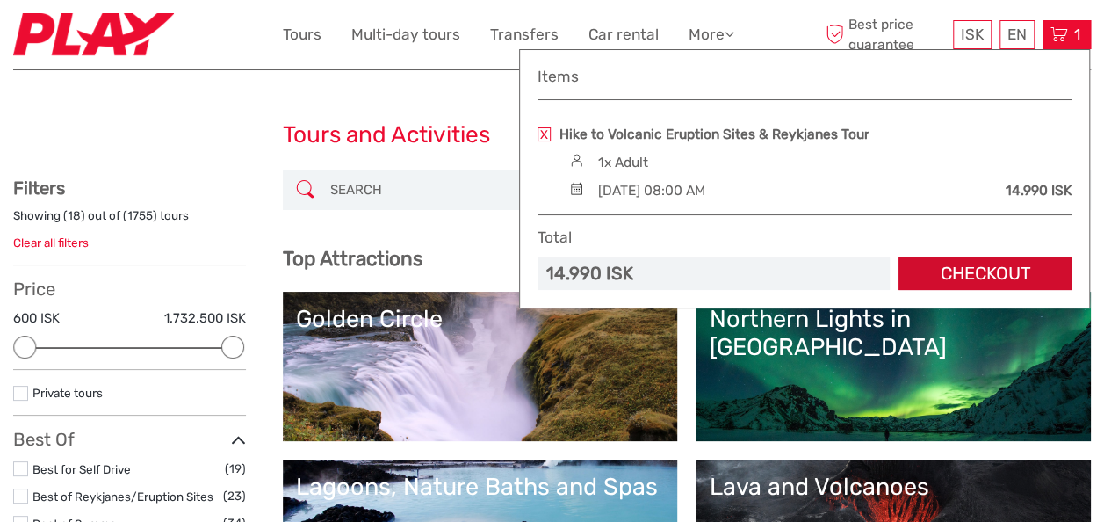
click at [998, 267] on link "Checkout" at bounding box center [985, 273] width 173 height 32
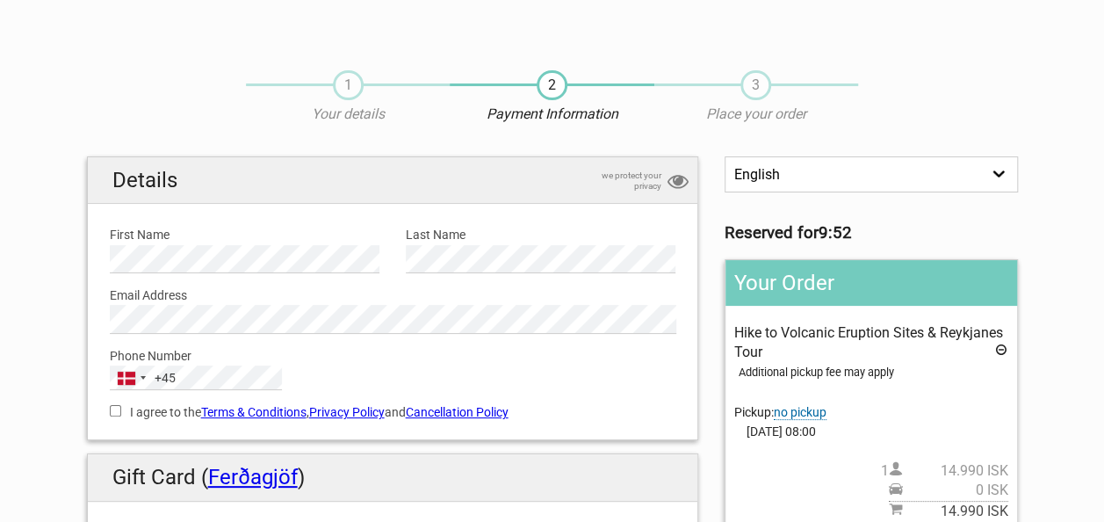
click at [114, 408] on input "I agree to the Terms & Conditions , Privacy Policy and Cancellation Policy" at bounding box center [115, 410] width 11 height 11
checkbox input "true"
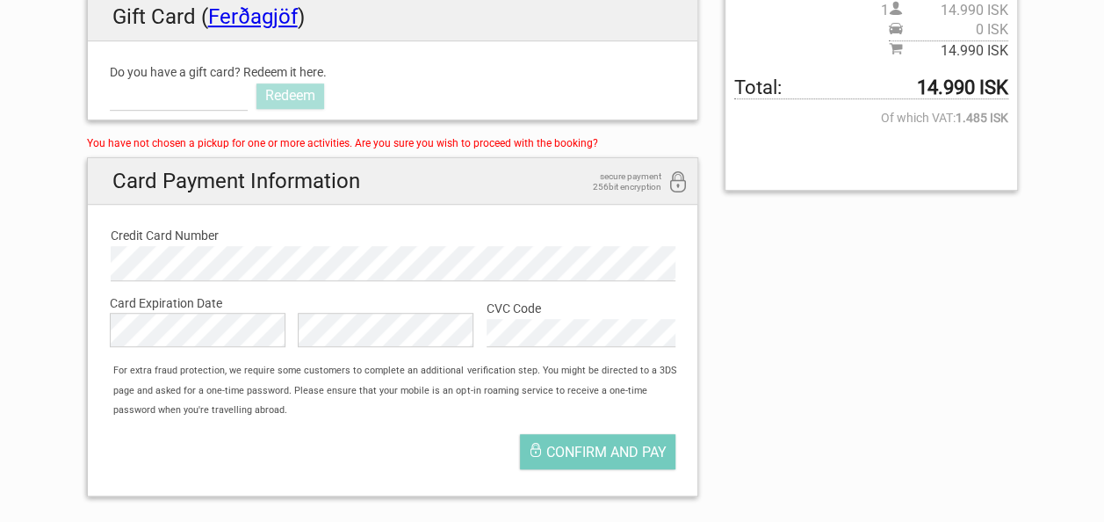
scroll to position [480, 0]
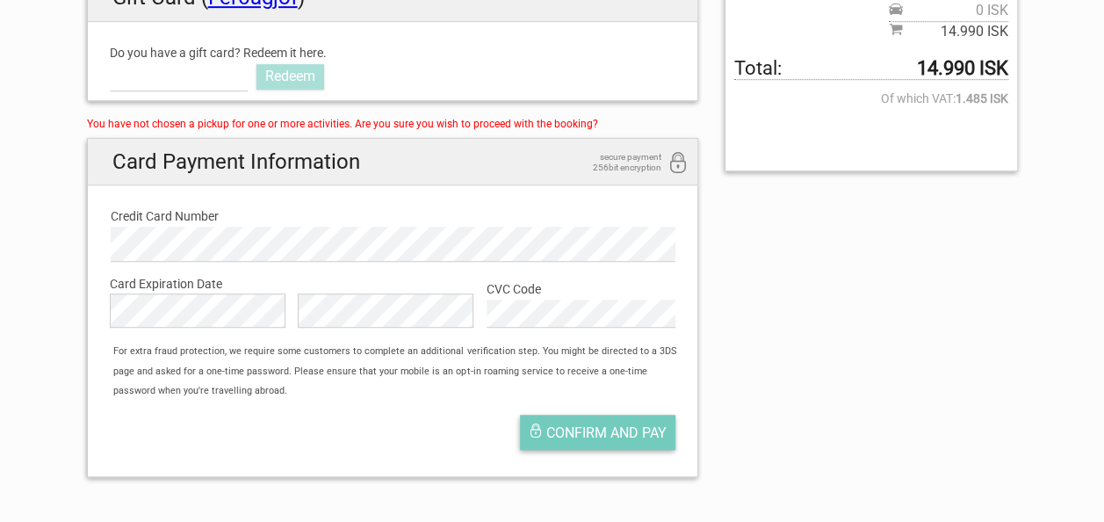
click at [625, 427] on span "Confirm and pay" at bounding box center [606, 432] width 120 height 17
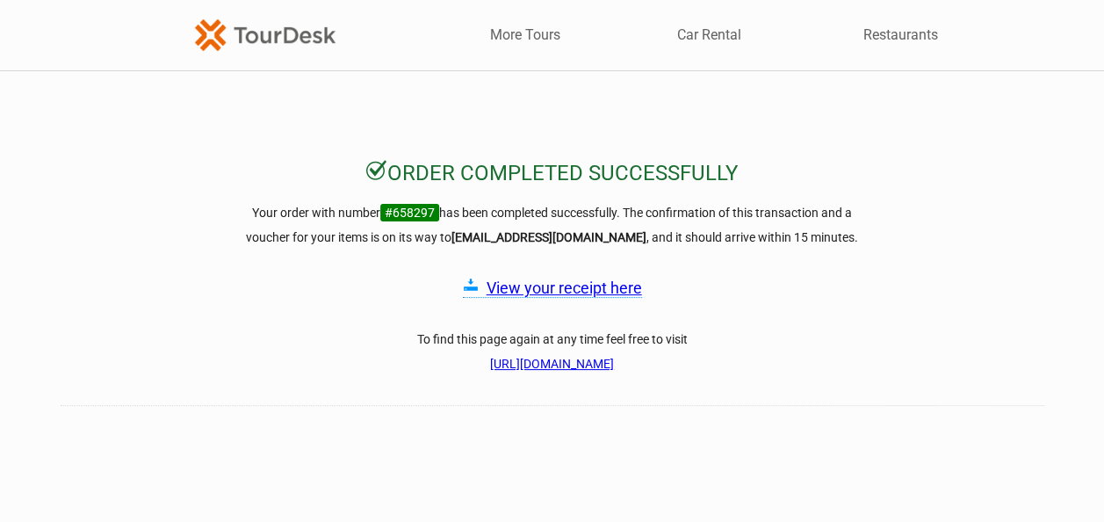
click at [555, 291] on link "View your receipt here" at bounding box center [564, 287] width 155 height 18
